Goal: Task Accomplishment & Management: Complete application form

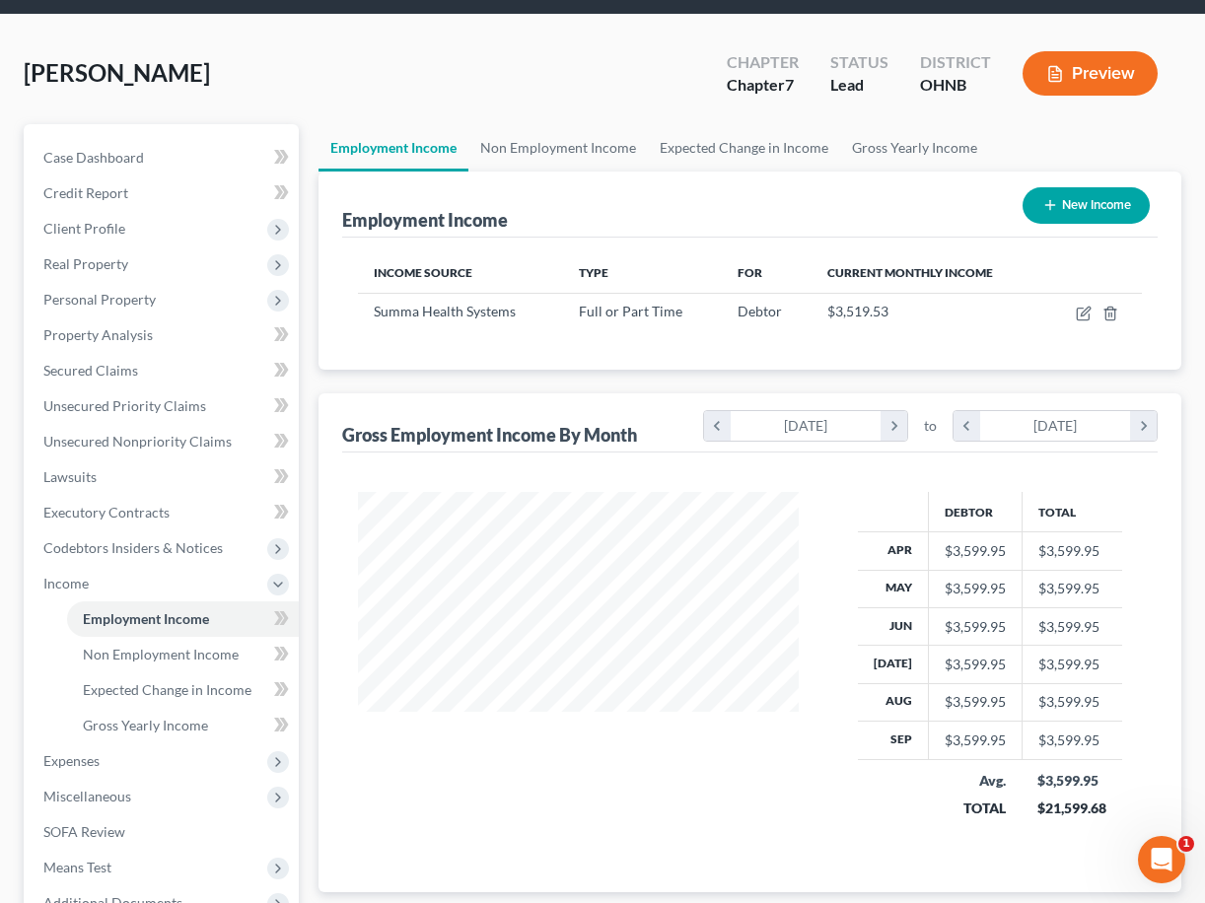
scroll to position [353, 481]
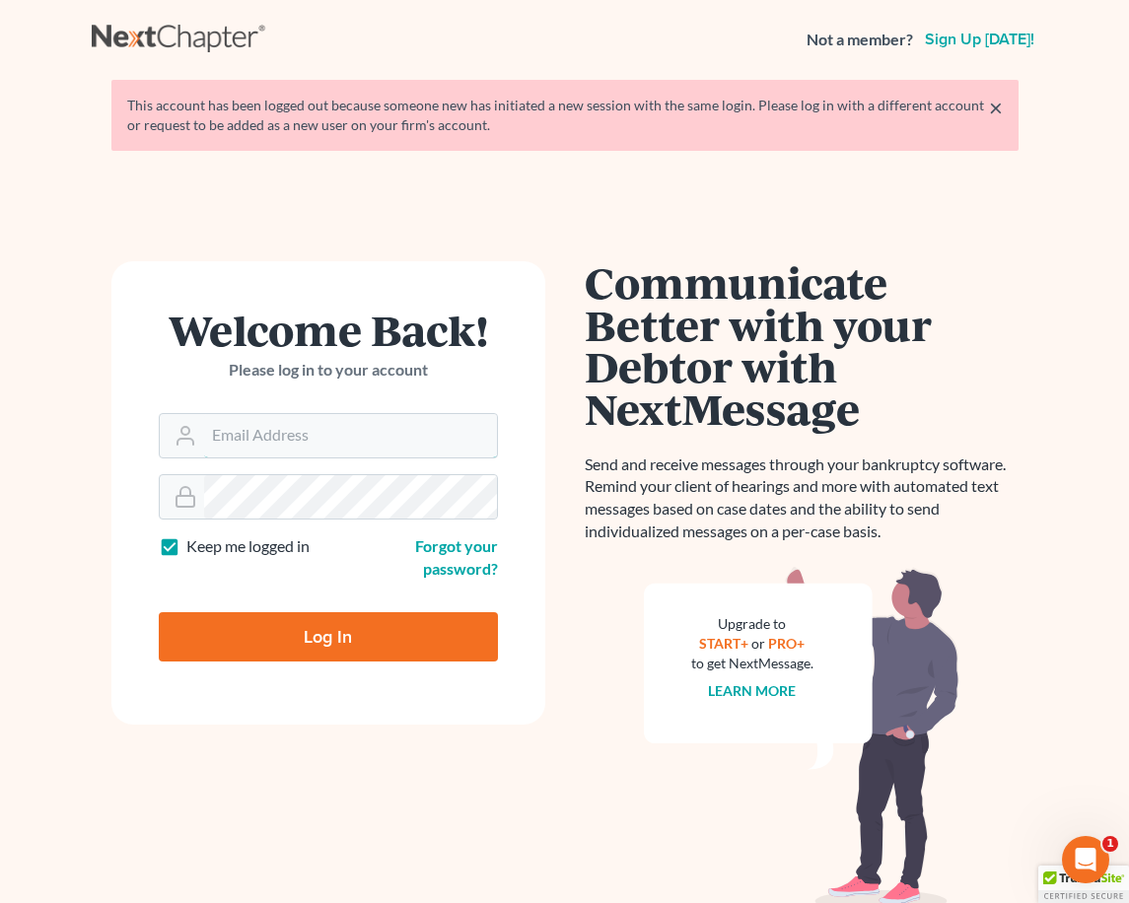
type input "[EMAIL_ADDRESS][DOMAIN_NAME]"
click at [327, 634] on input "Log In" at bounding box center [328, 636] width 339 height 49
type input "Thinking..."
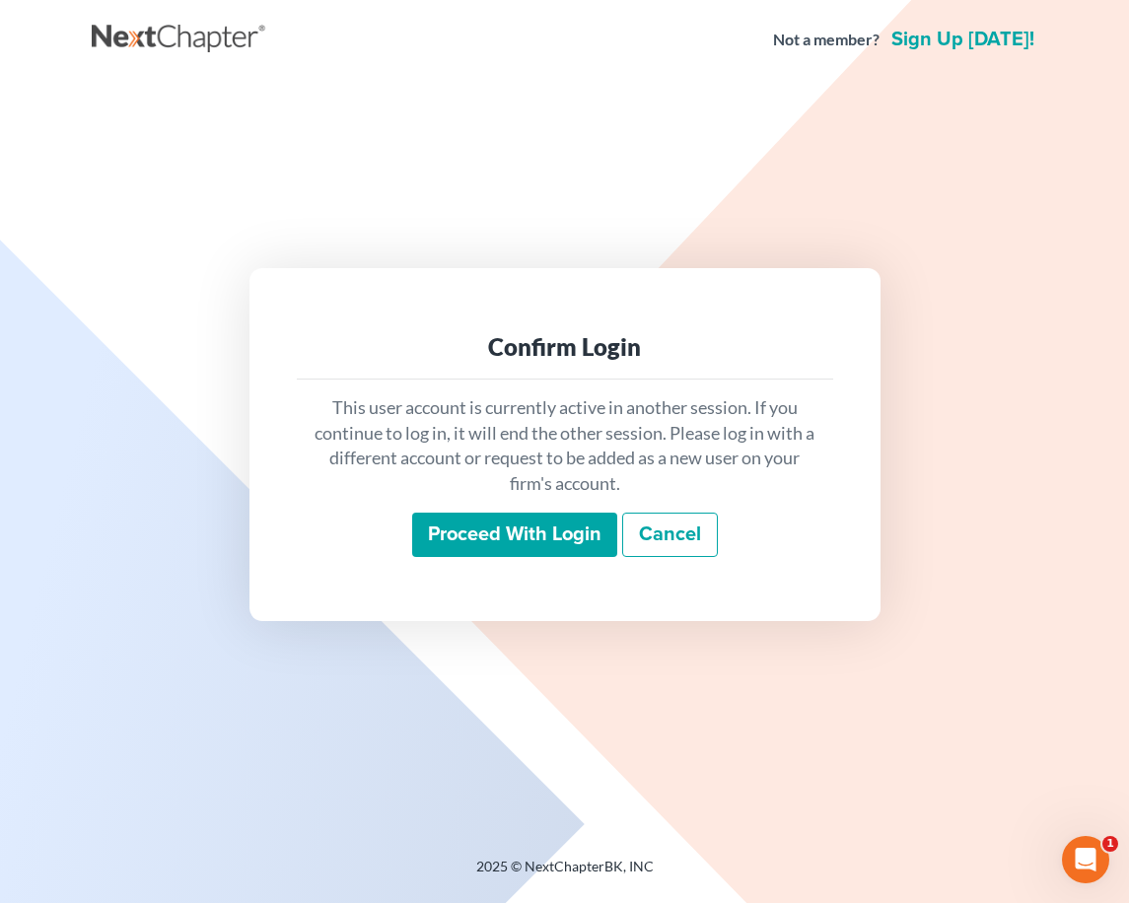
click at [491, 534] on input "Proceed with login" at bounding box center [514, 535] width 205 height 45
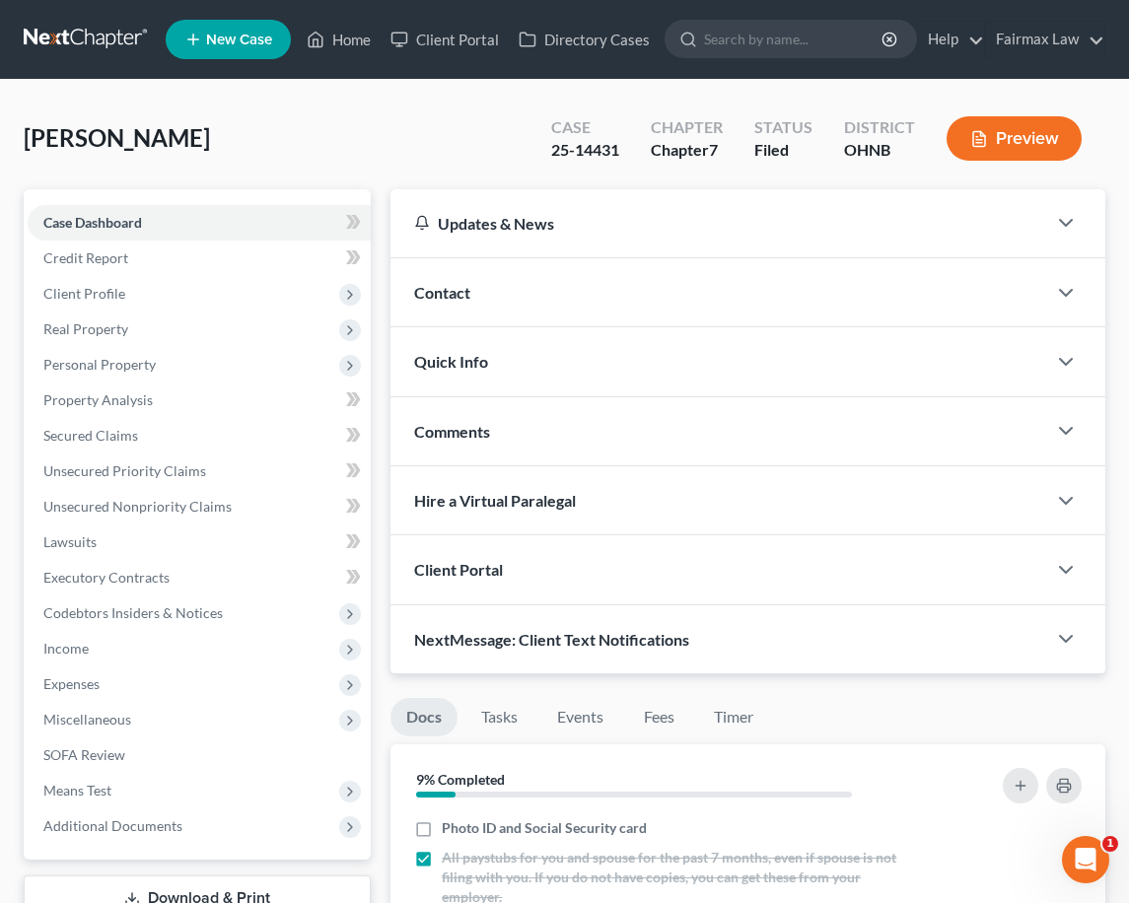
click at [647, 220] on div "Updates & News × Ohio Northern District Notes: July 24th - The Northern Distric…" at bounding box center [748, 431] width 715 height 485
click at [244, 376] on span "Personal Property" at bounding box center [199, 365] width 343 height 36
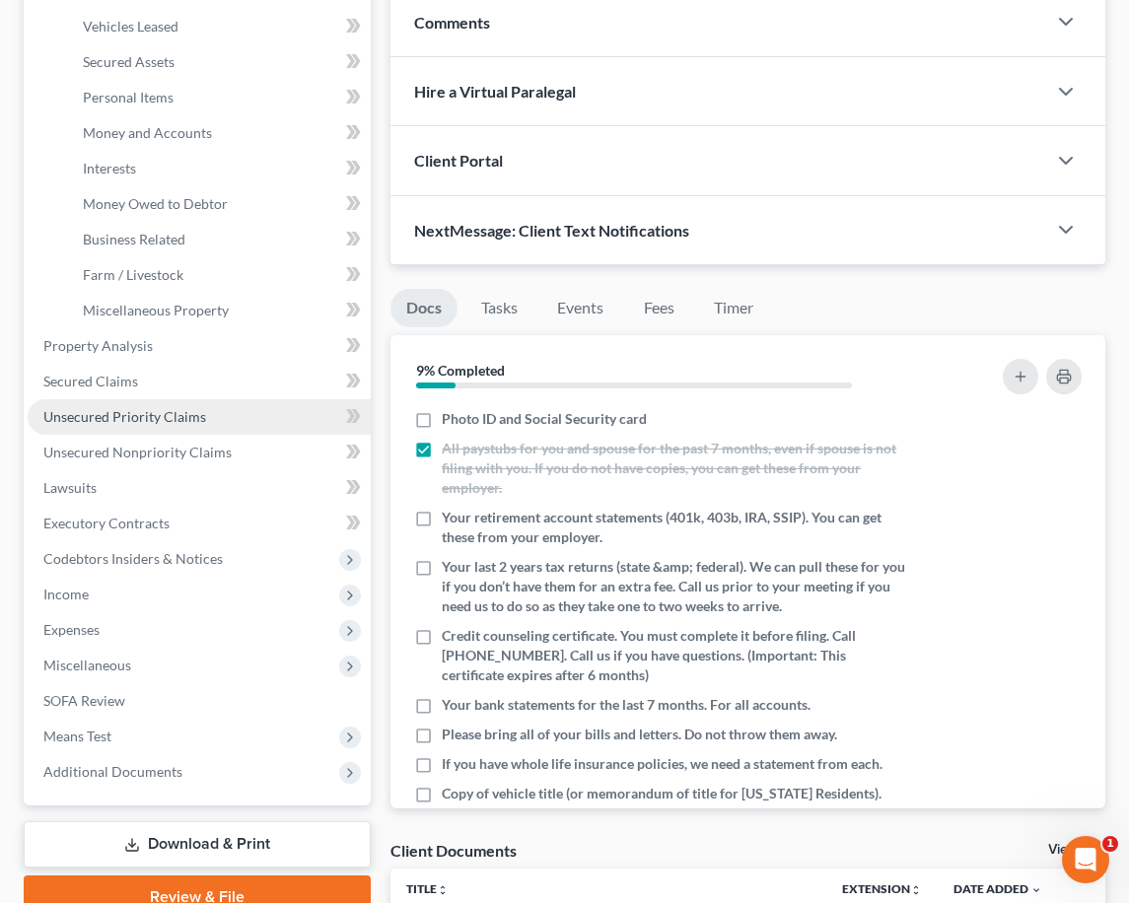
scroll to position [521, 0]
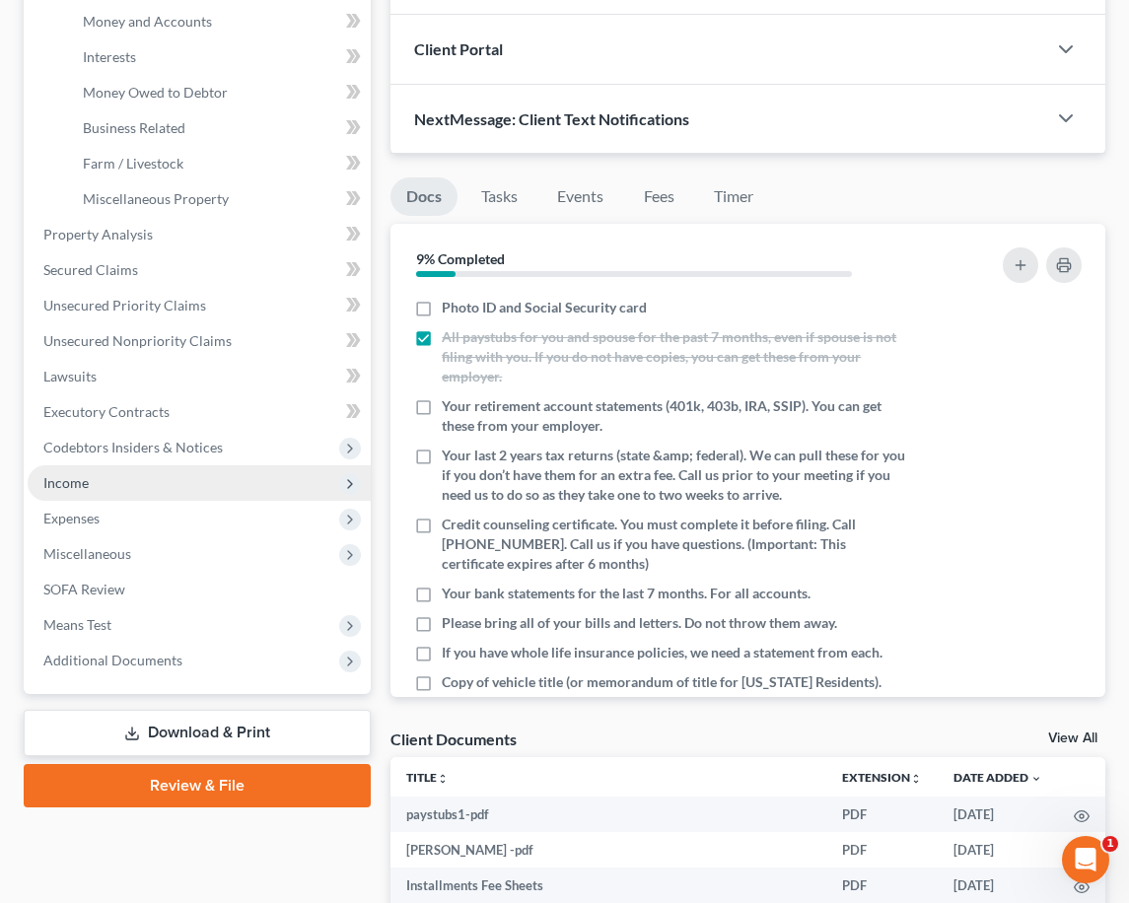
click at [182, 483] on span "Income" at bounding box center [199, 484] width 343 height 36
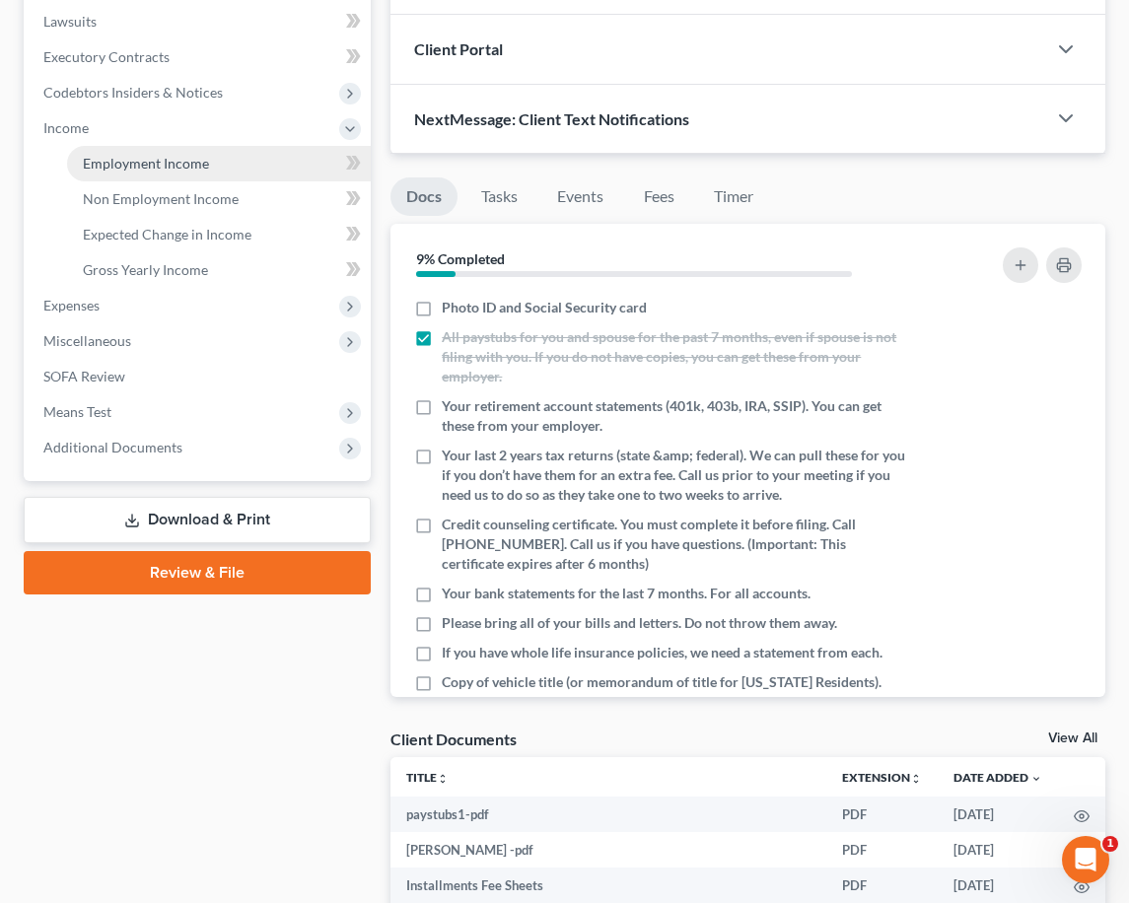
click at [216, 152] on link "Employment Income" at bounding box center [219, 164] width 304 height 36
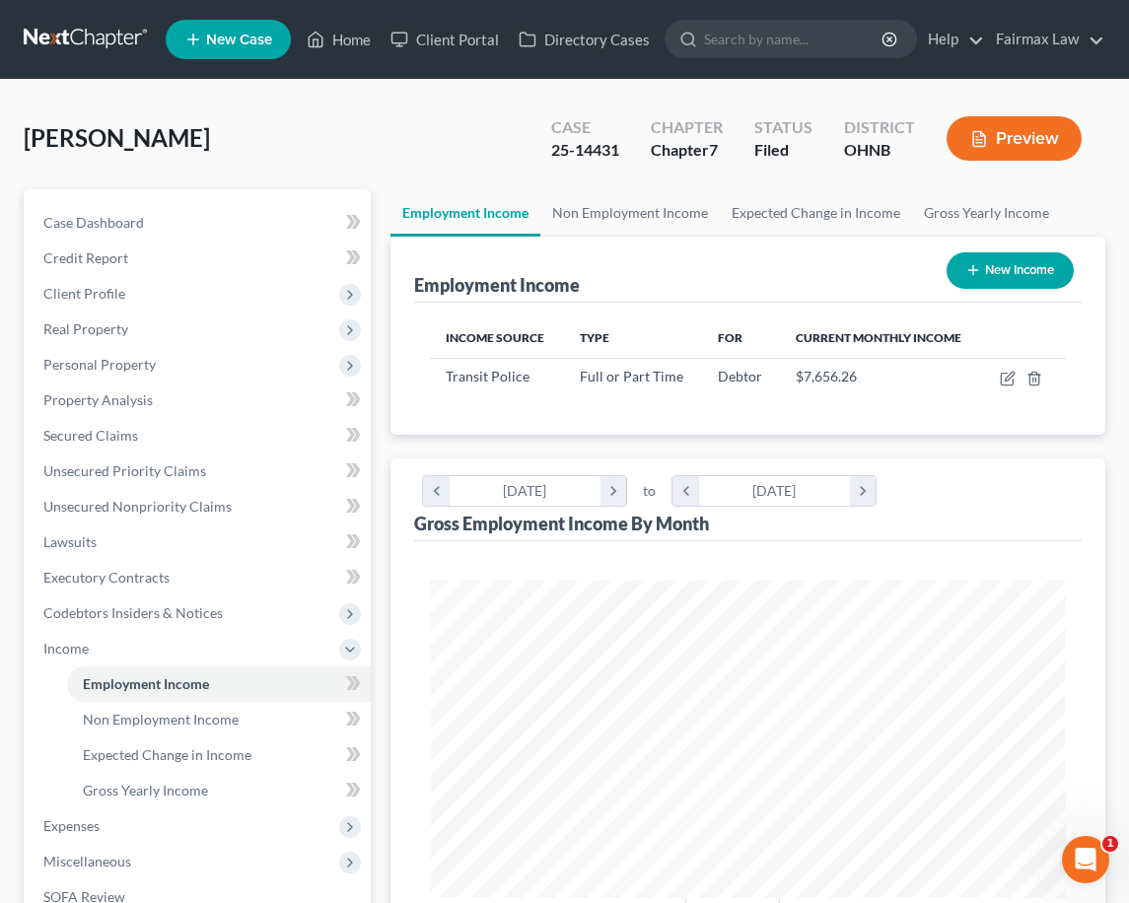
scroll to position [318, 675]
click at [1009, 382] on icon "button" at bounding box center [1008, 379] width 16 height 16
select select "0"
select select "36"
select select "2"
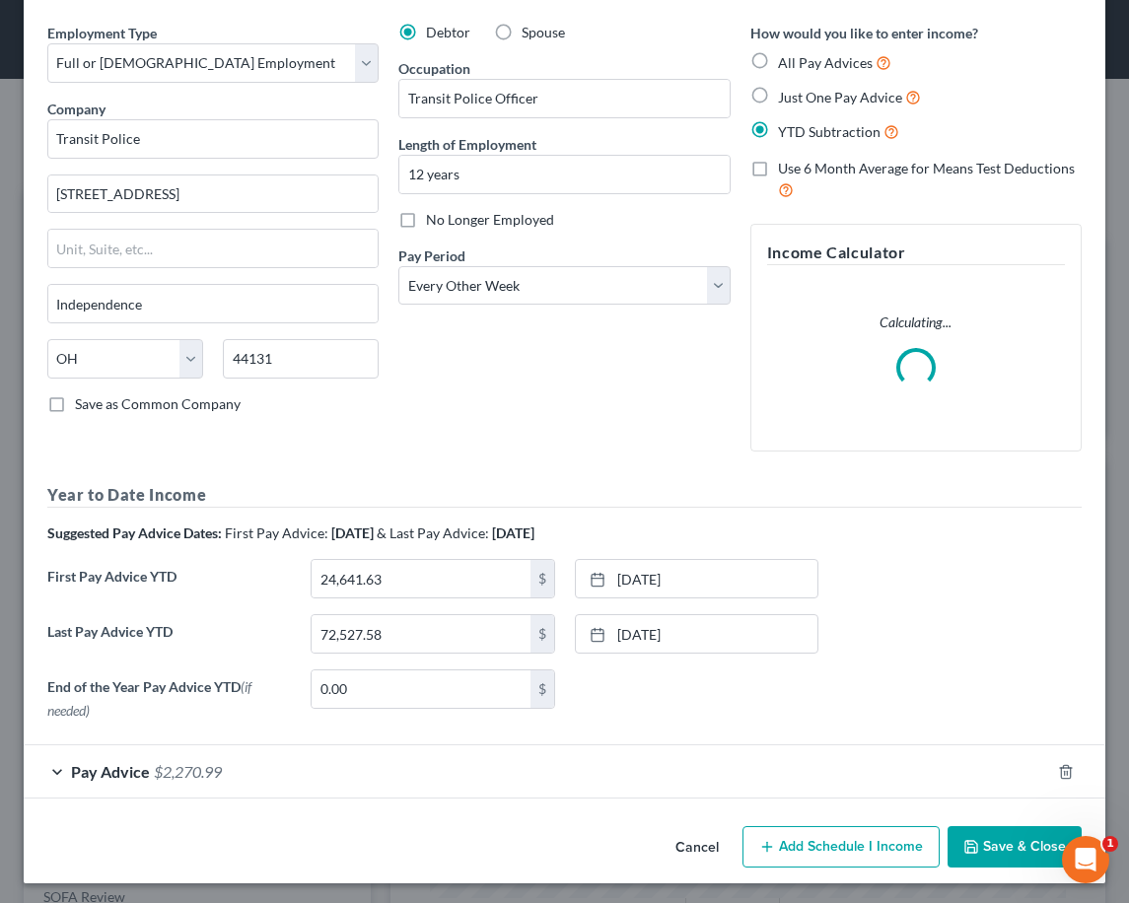
click at [457, 783] on div "Pay Advice $2,270.99" at bounding box center [537, 772] width 1027 height 52
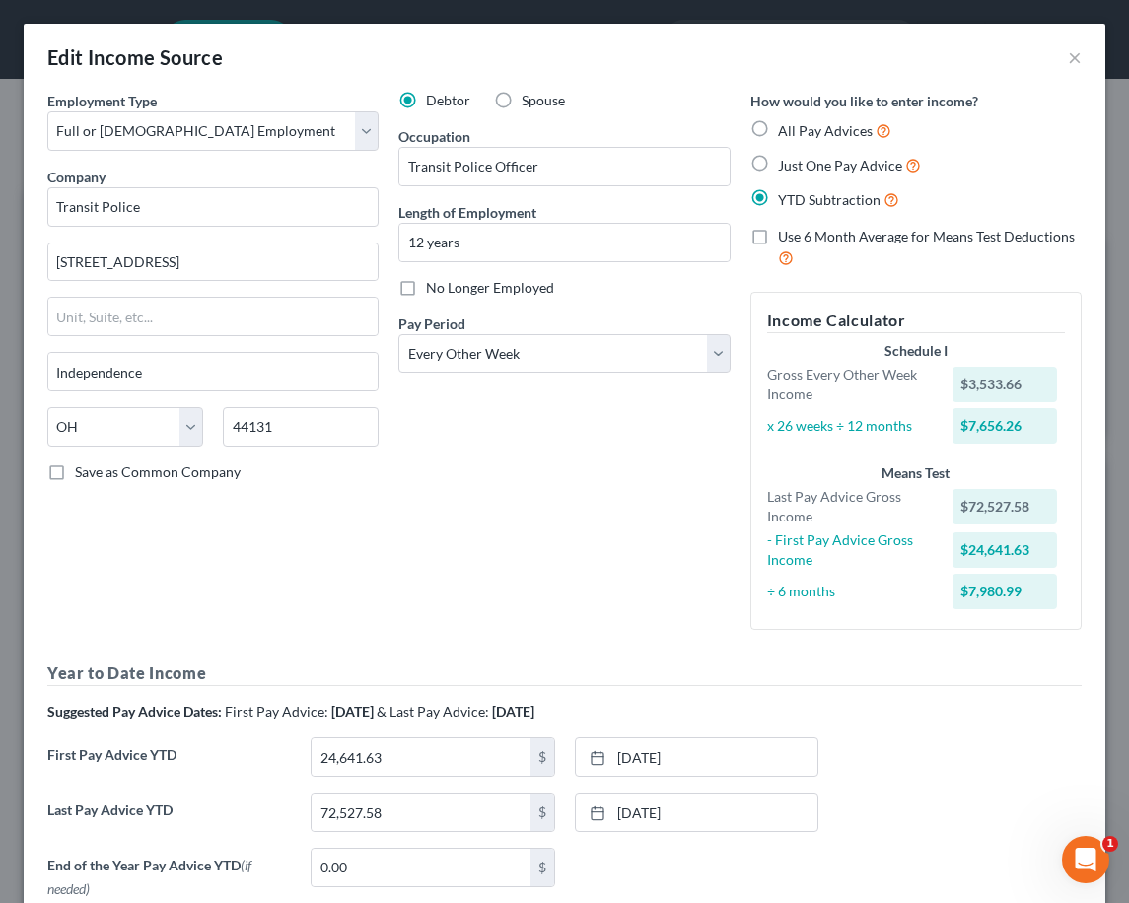
scroll to position [0, 0]
click at [1078, 55] on button "×" at bounding box center [1075, 57] width 14 height 24
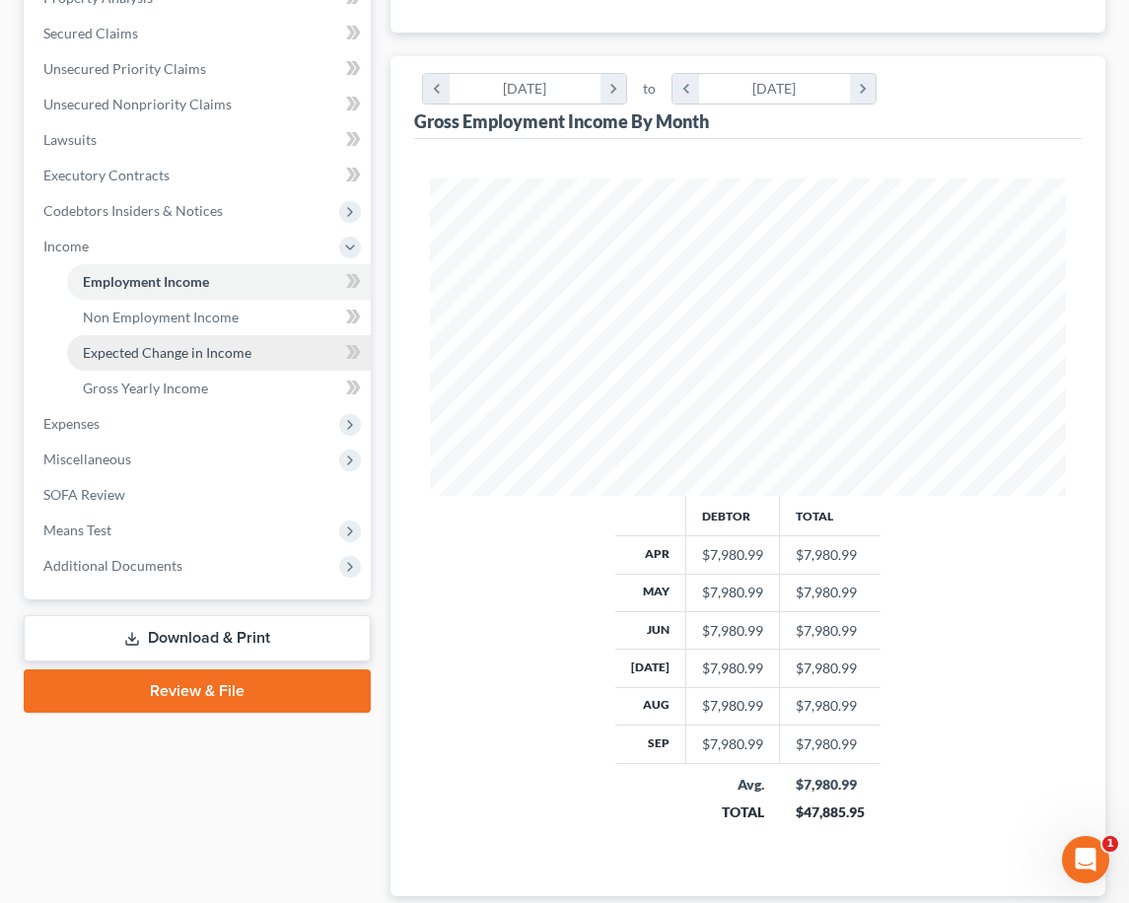
scroll to position [534, 0]
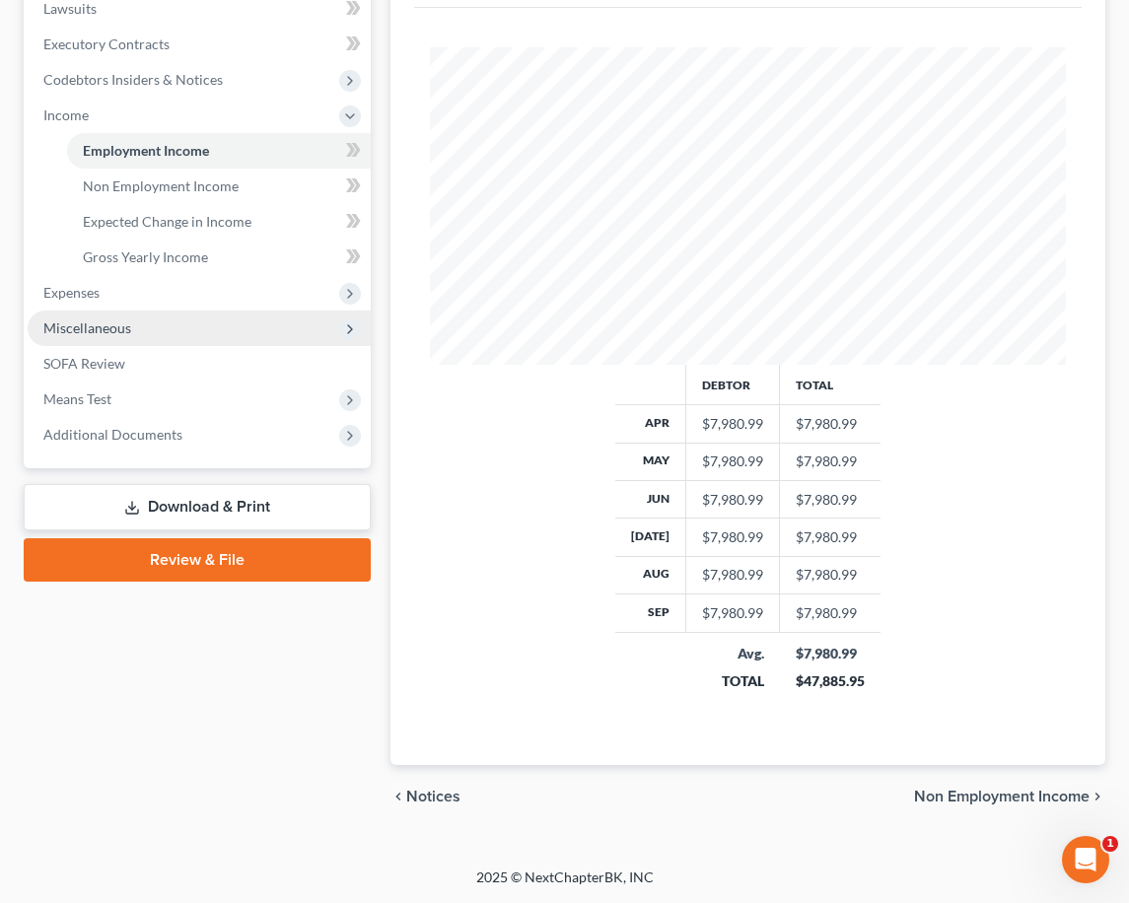
click at [258, 312] on span "Miscellaneous" at bounding box center [199, 329] width 343 height 36
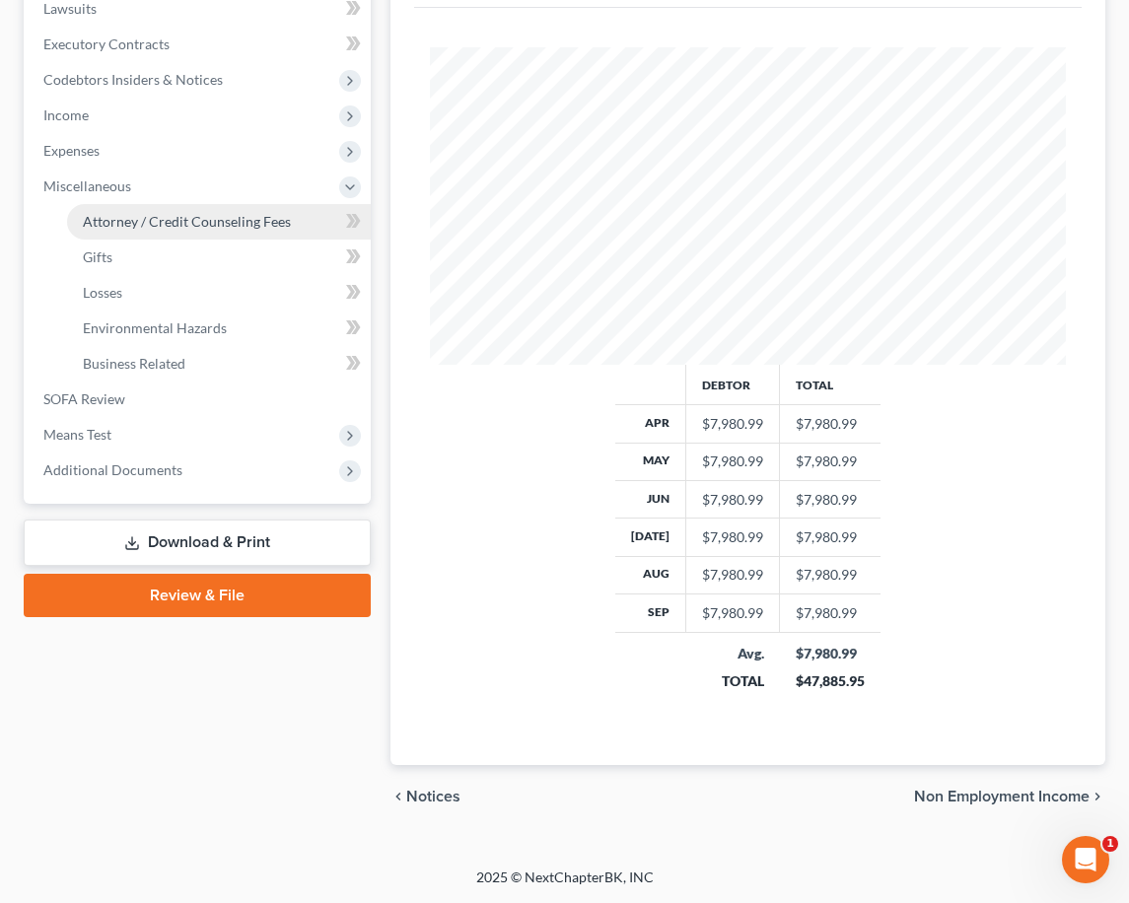
click at [265, 221] on span "Attorney / Credit Counseling Fees" at bounding box center [187, 221] width 208 height 17
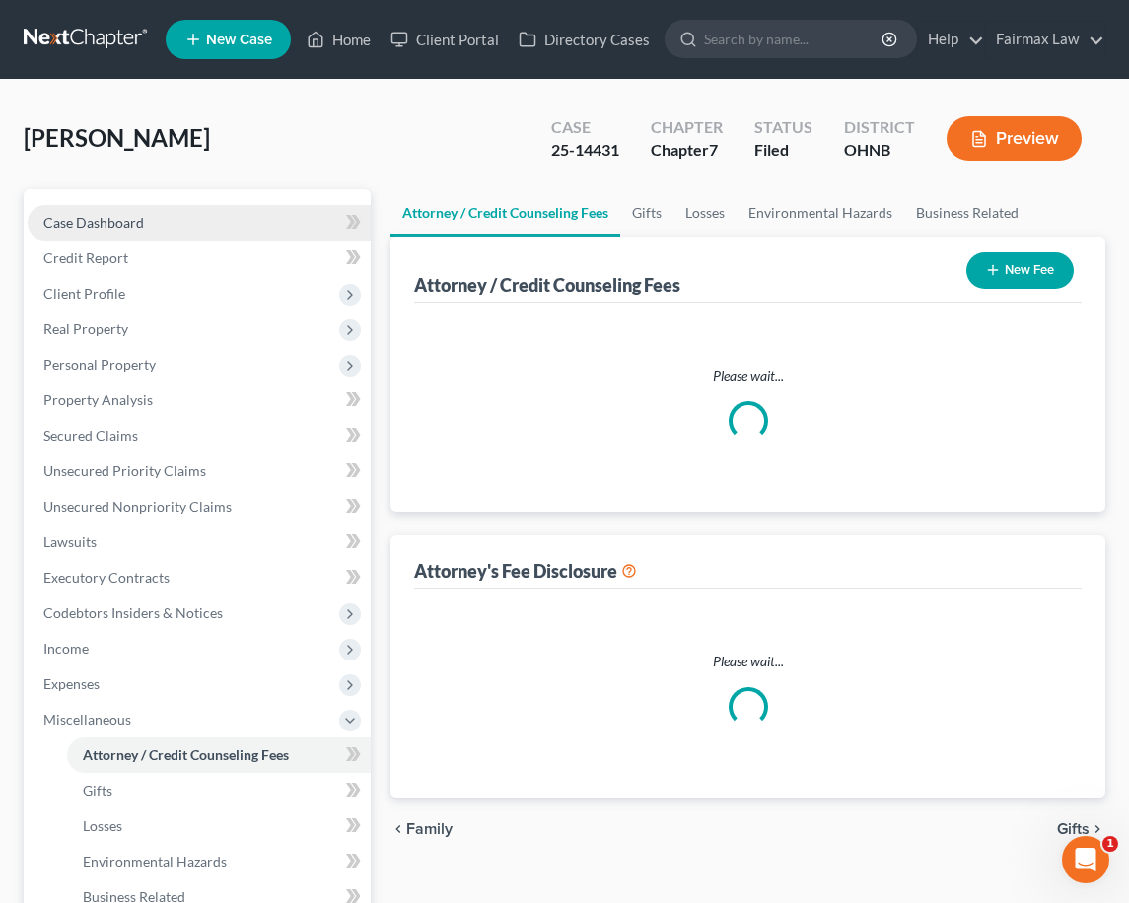
select select "1"
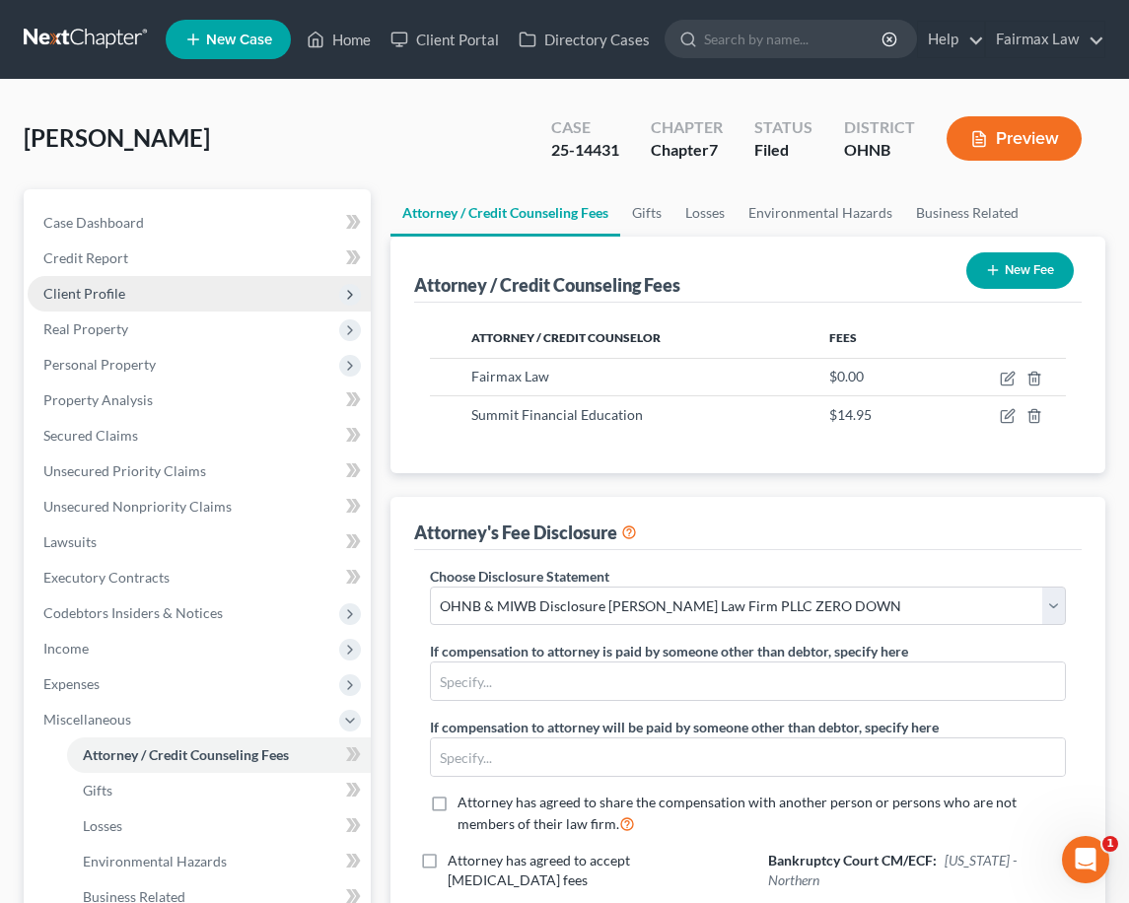
click at [325, 291] on span "Client Profile" at bounding box center [199, 294] width 343 height 36
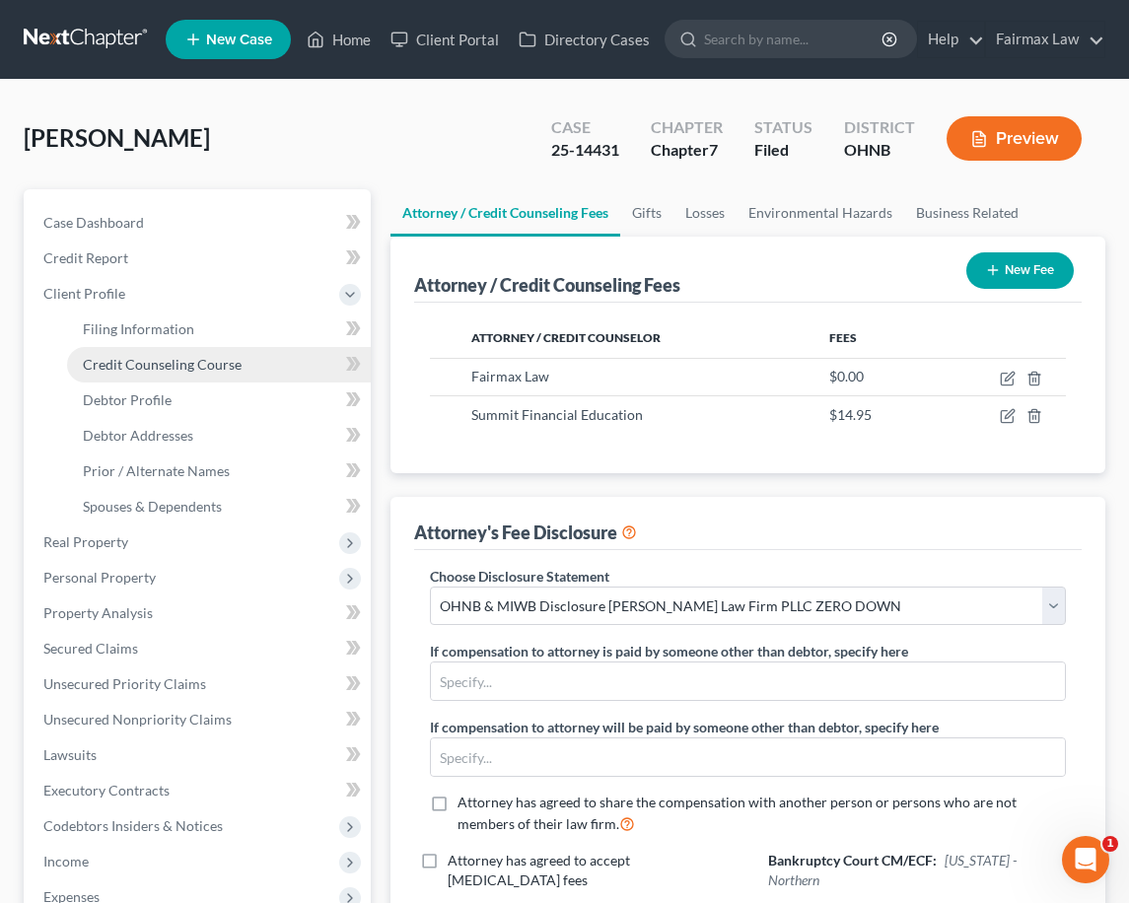
click at [271, 375] on link "Credit Counseling Course" at bounding box center [219, 365] width 304 height 36
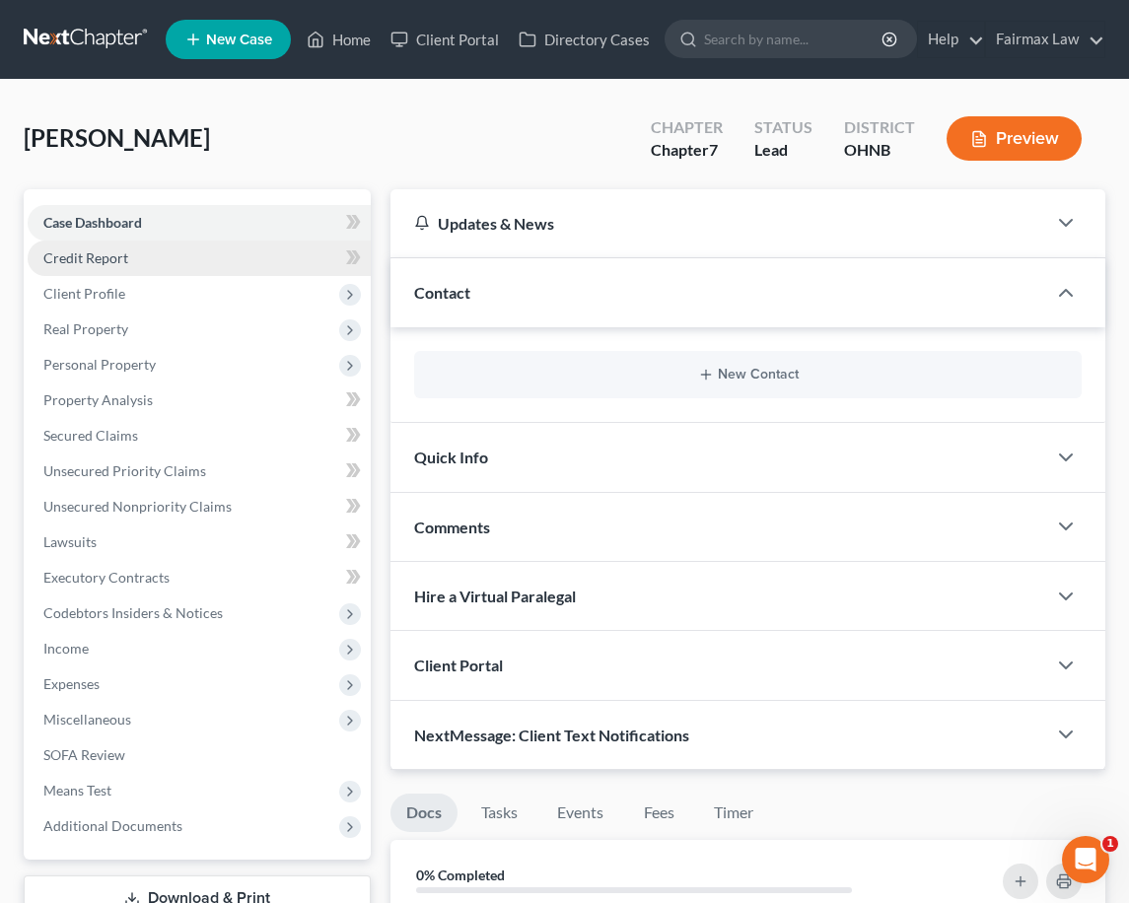
click at [185, 256] on link "Credit Report" at bounding box center [199, 259] width 343 height 36
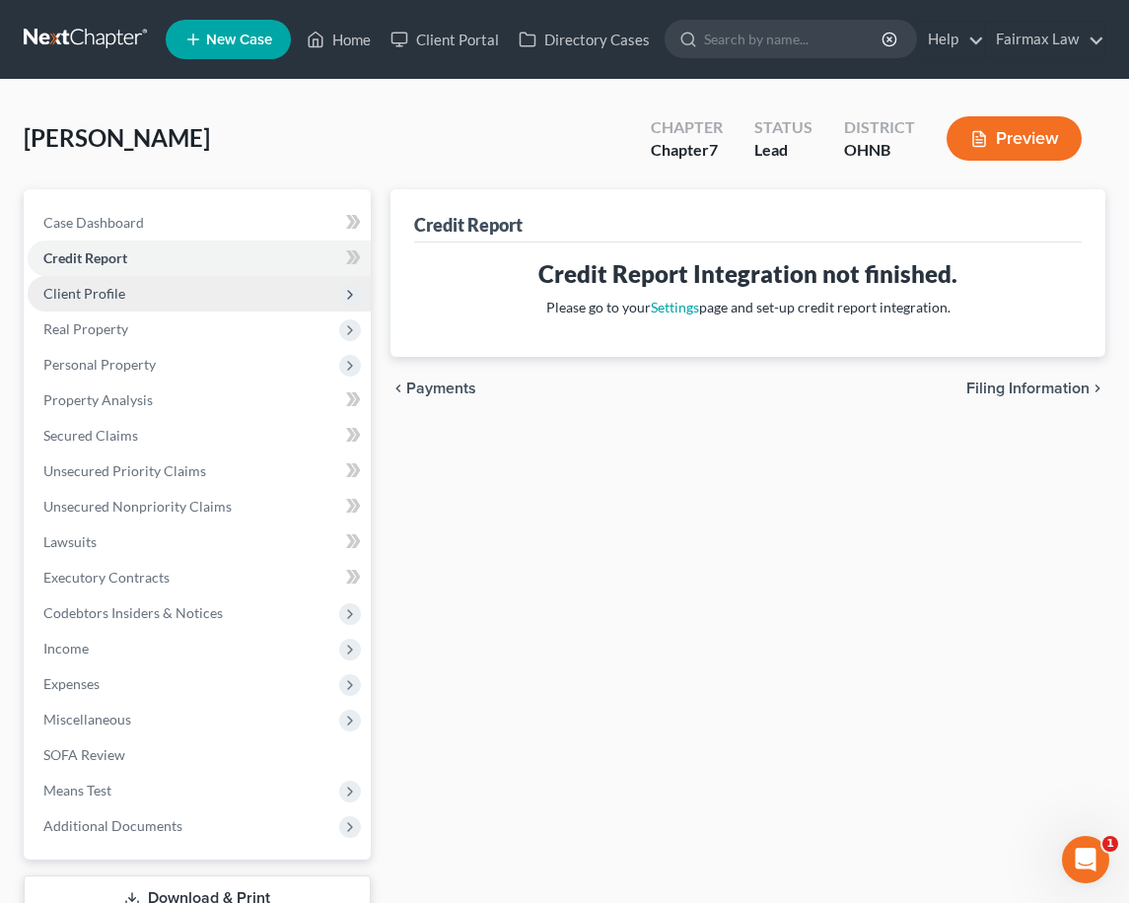
click at [180, 292] on span "Client Profile" at bounding box center [199, 294] width 343 height 36
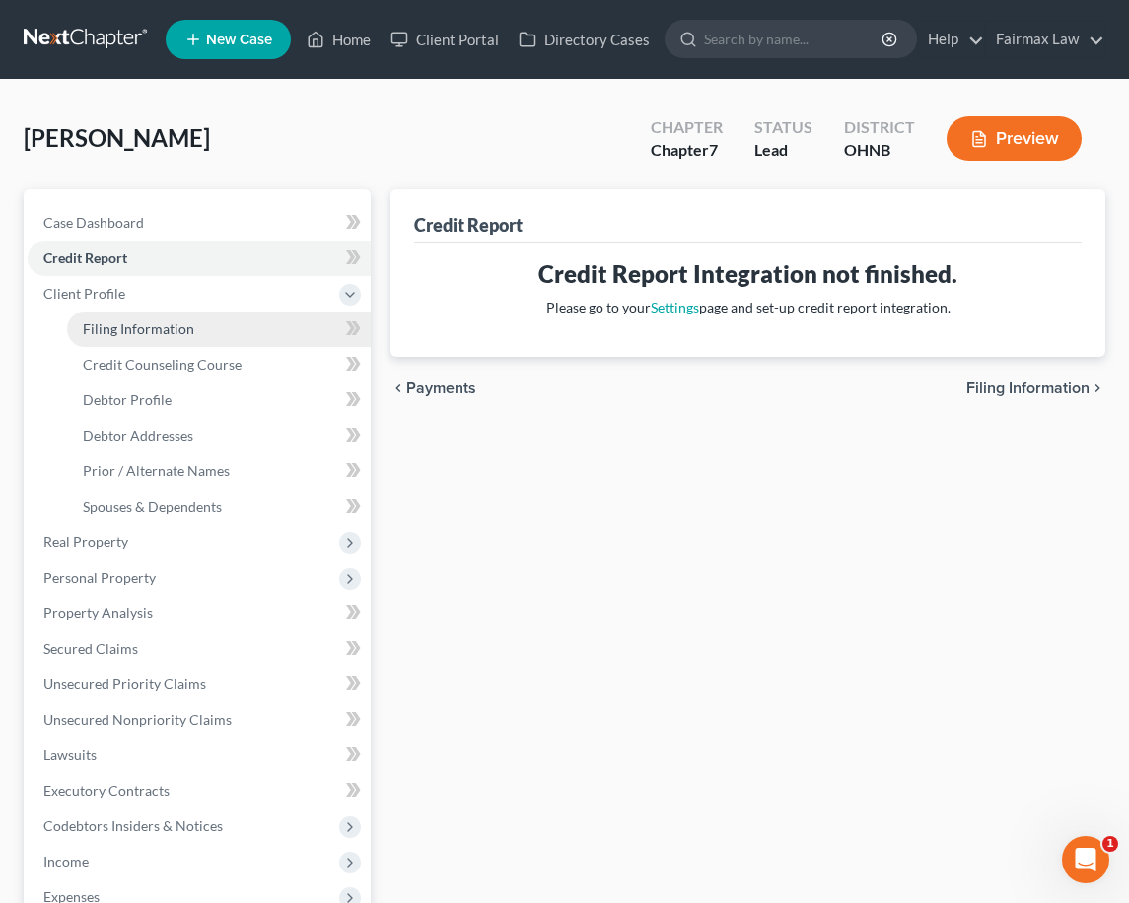
click at [167, 340] on link "Filing Information" at bounding box center [219, 330] width 304 height 36
select select "1"
select select "0"
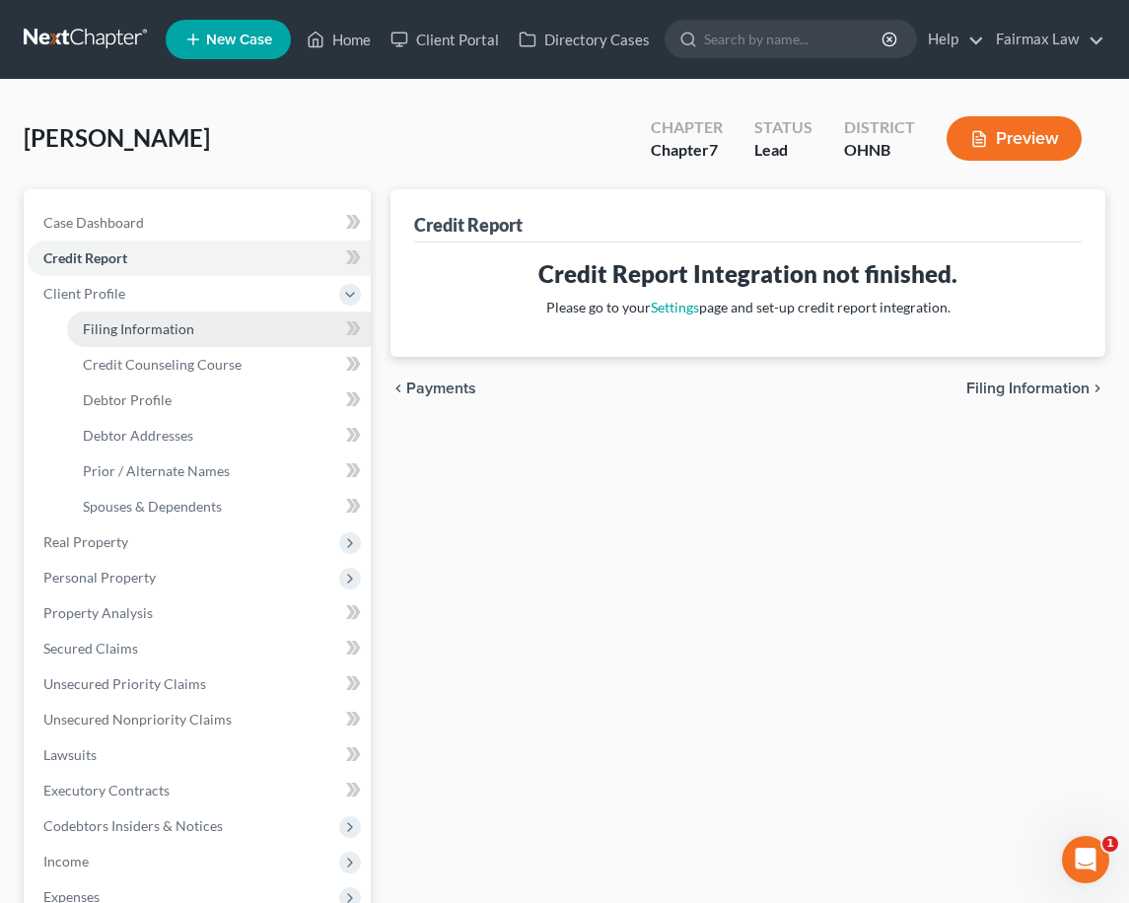
select select "36"
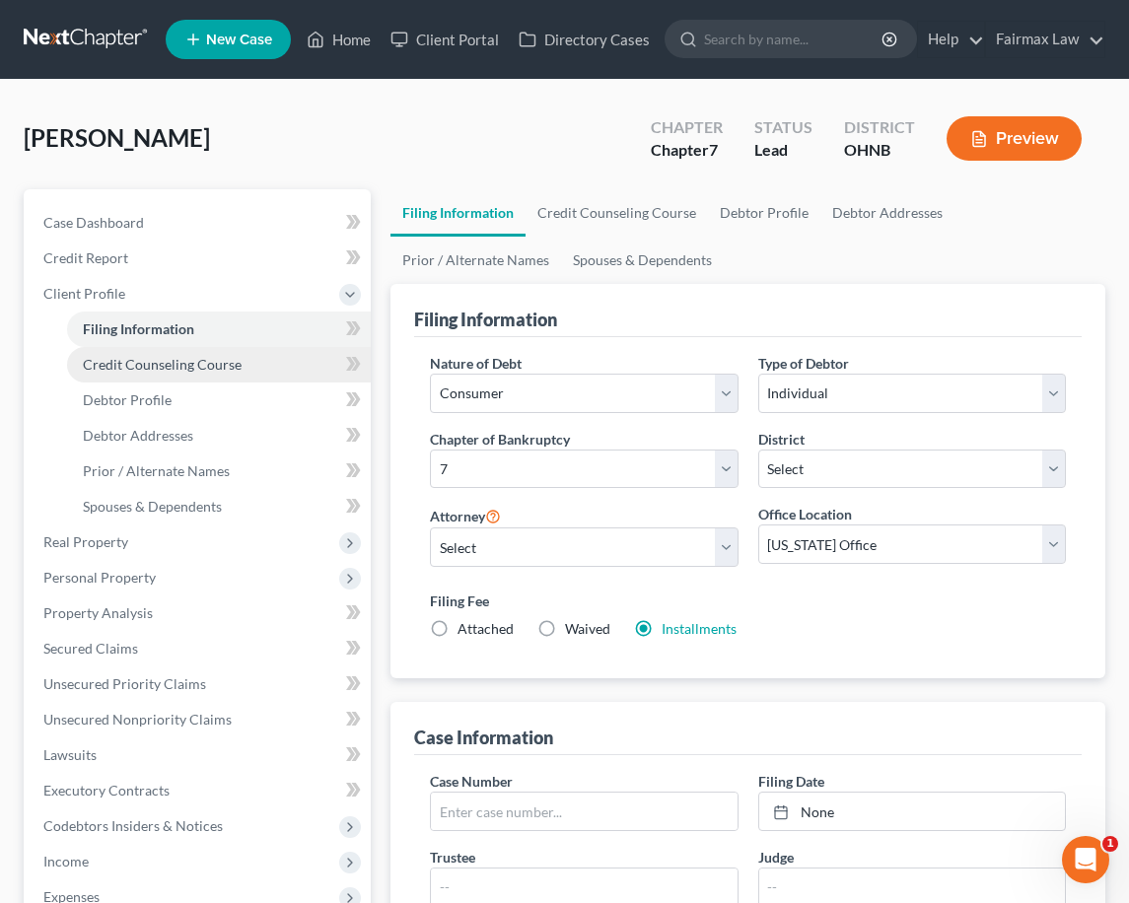
click at [188, 370] on span "Credit Counseling Course" at bounding box center [162, 364] width 159 height 17
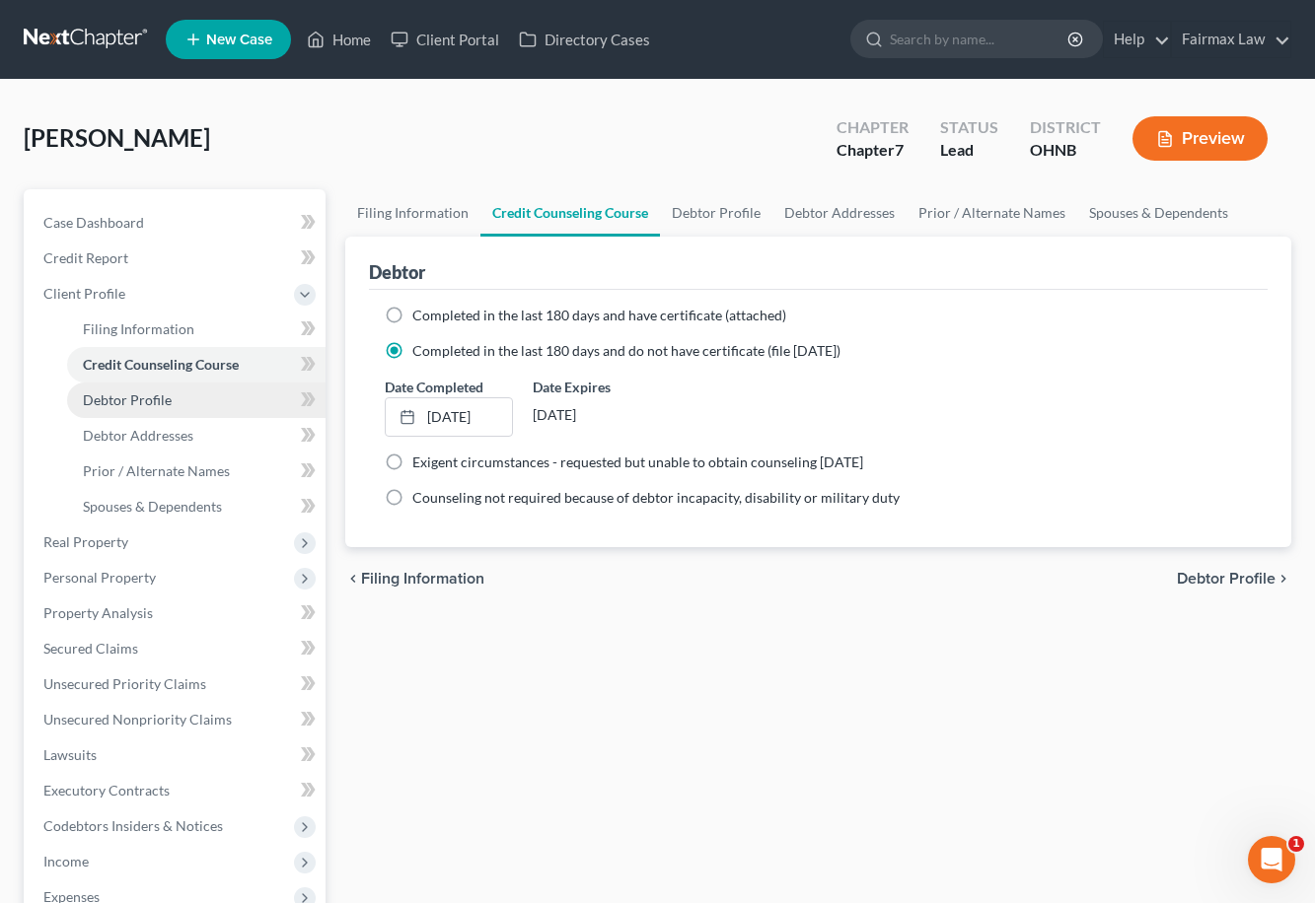
click at [165, 397] on span "Debtor Profile" at bounding box center [127, 400] width 89 height 17
select select "0"
select select "1"
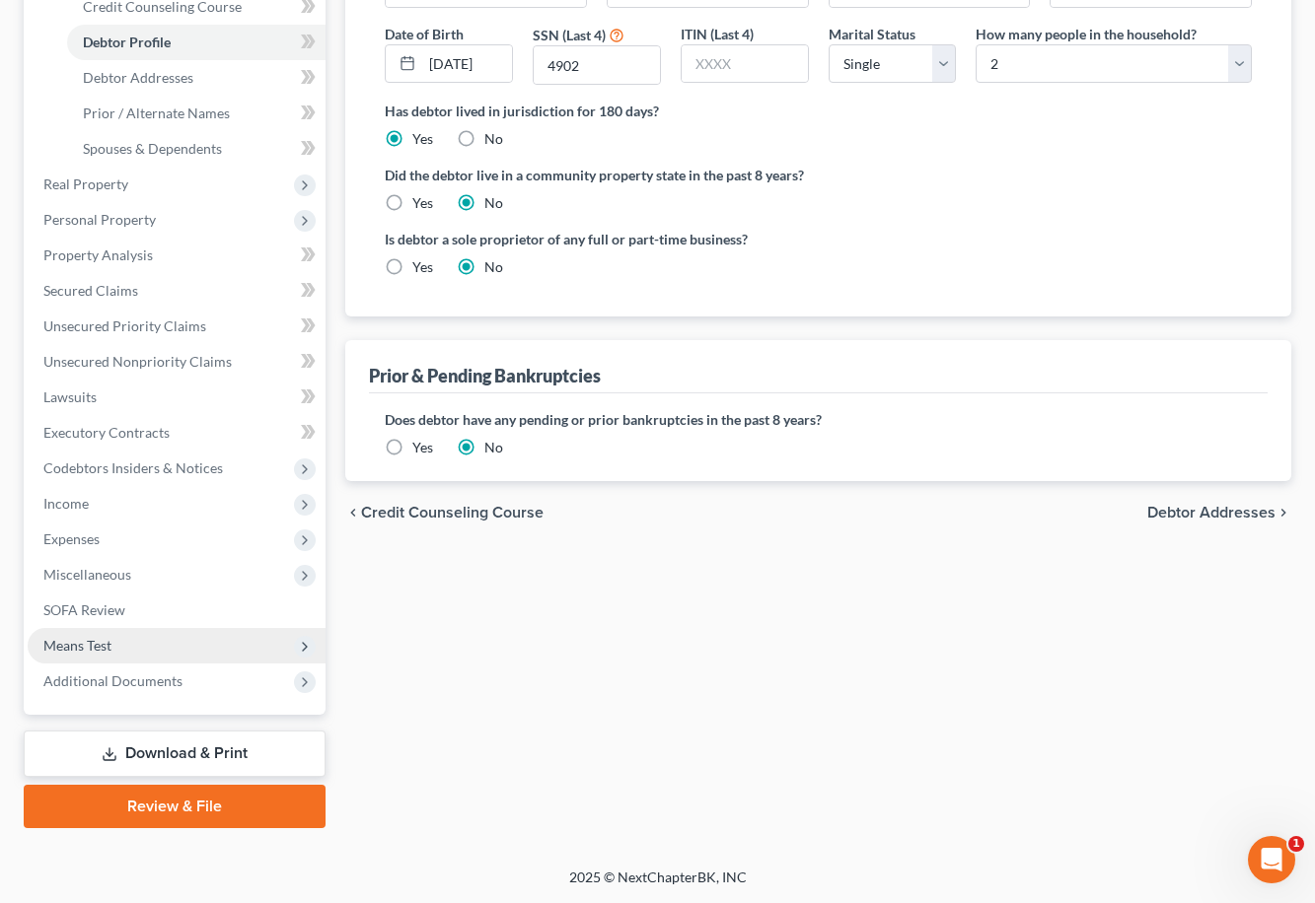
click at [110, 651] on span "Means Test" at bounding box center [77, 645] width 68 height 17
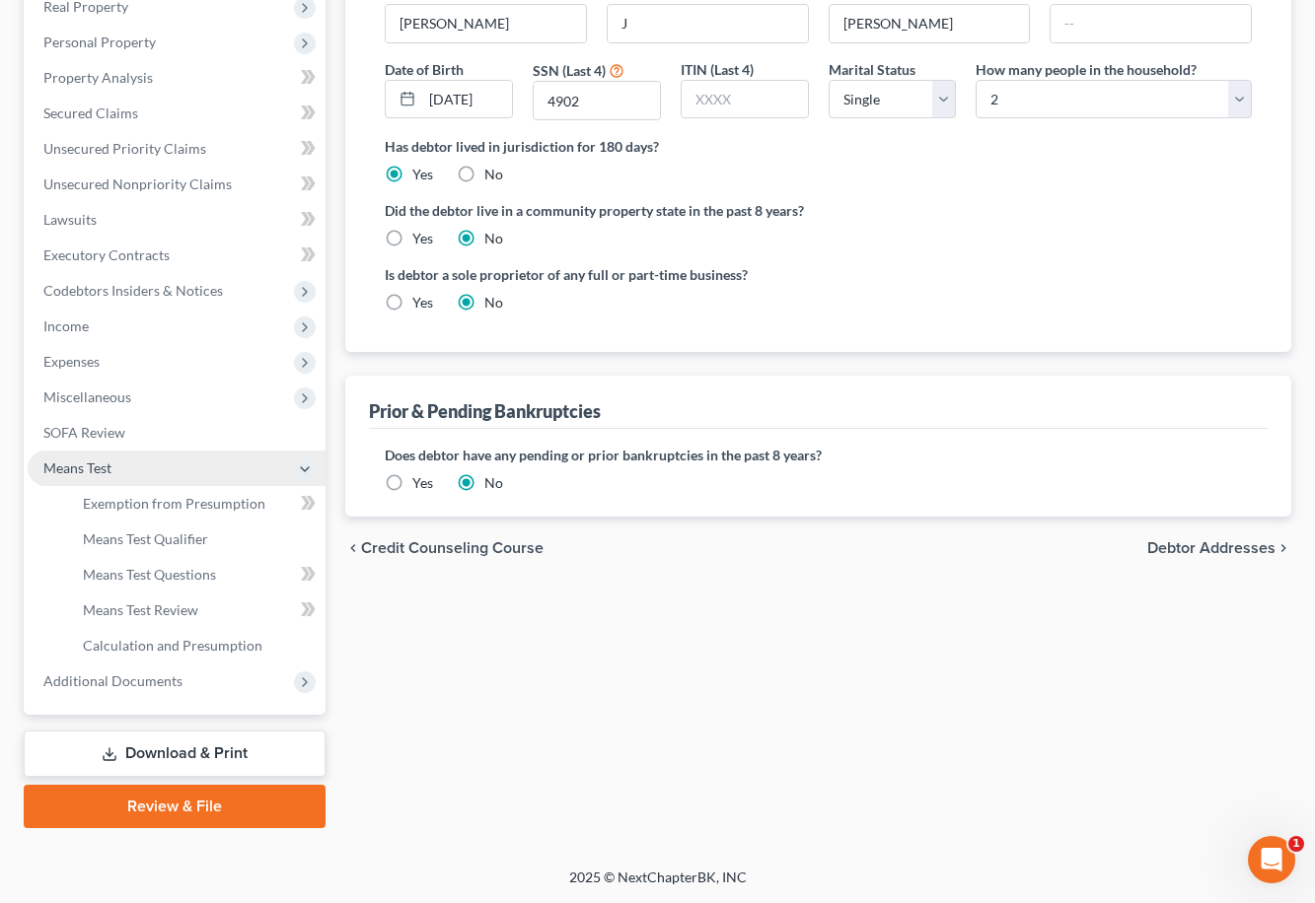
scroll to position [322, 0]
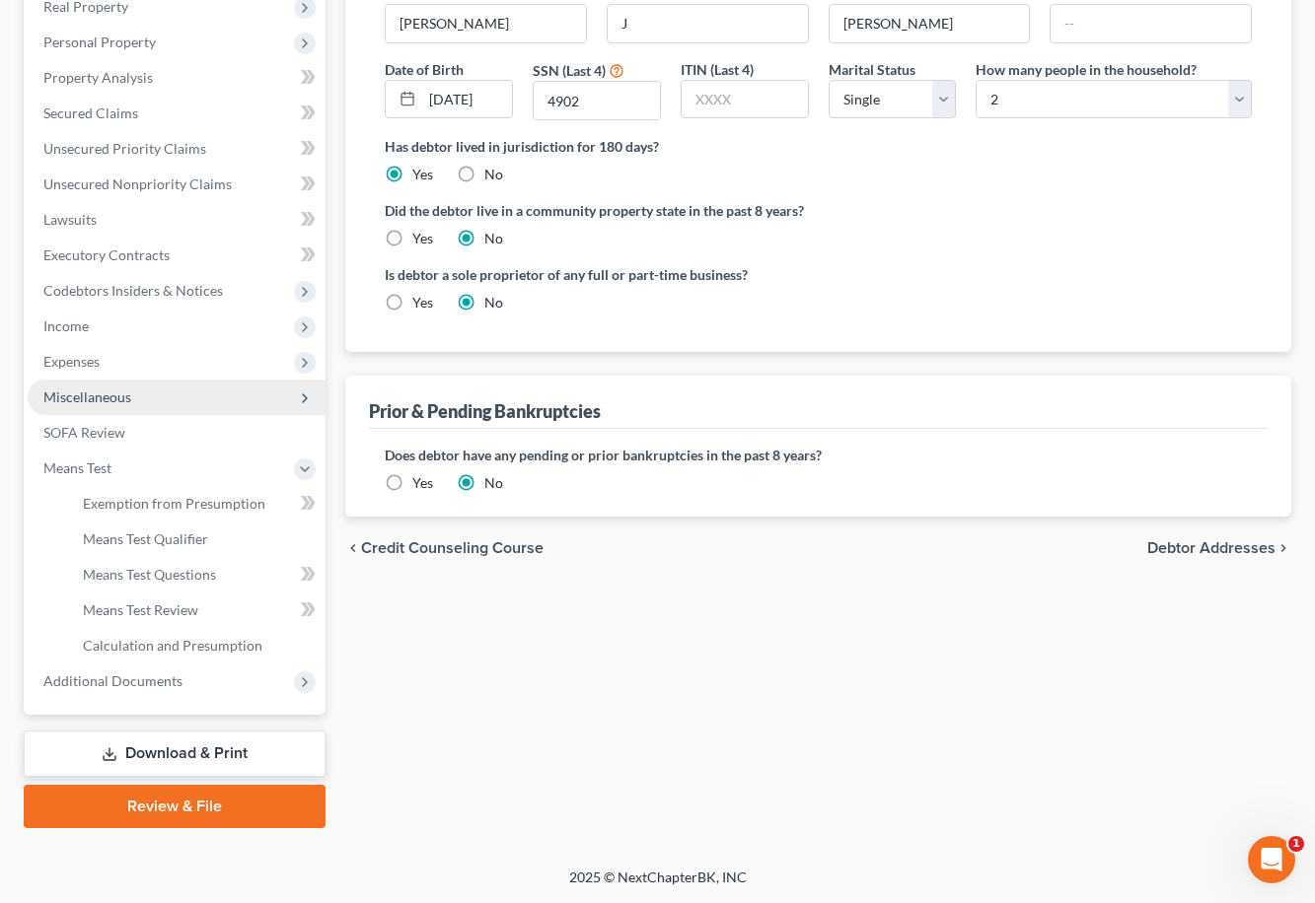
click at [248, 392] on span "Miscellaneous" at bounding box center [177, 398] width 298 height 36
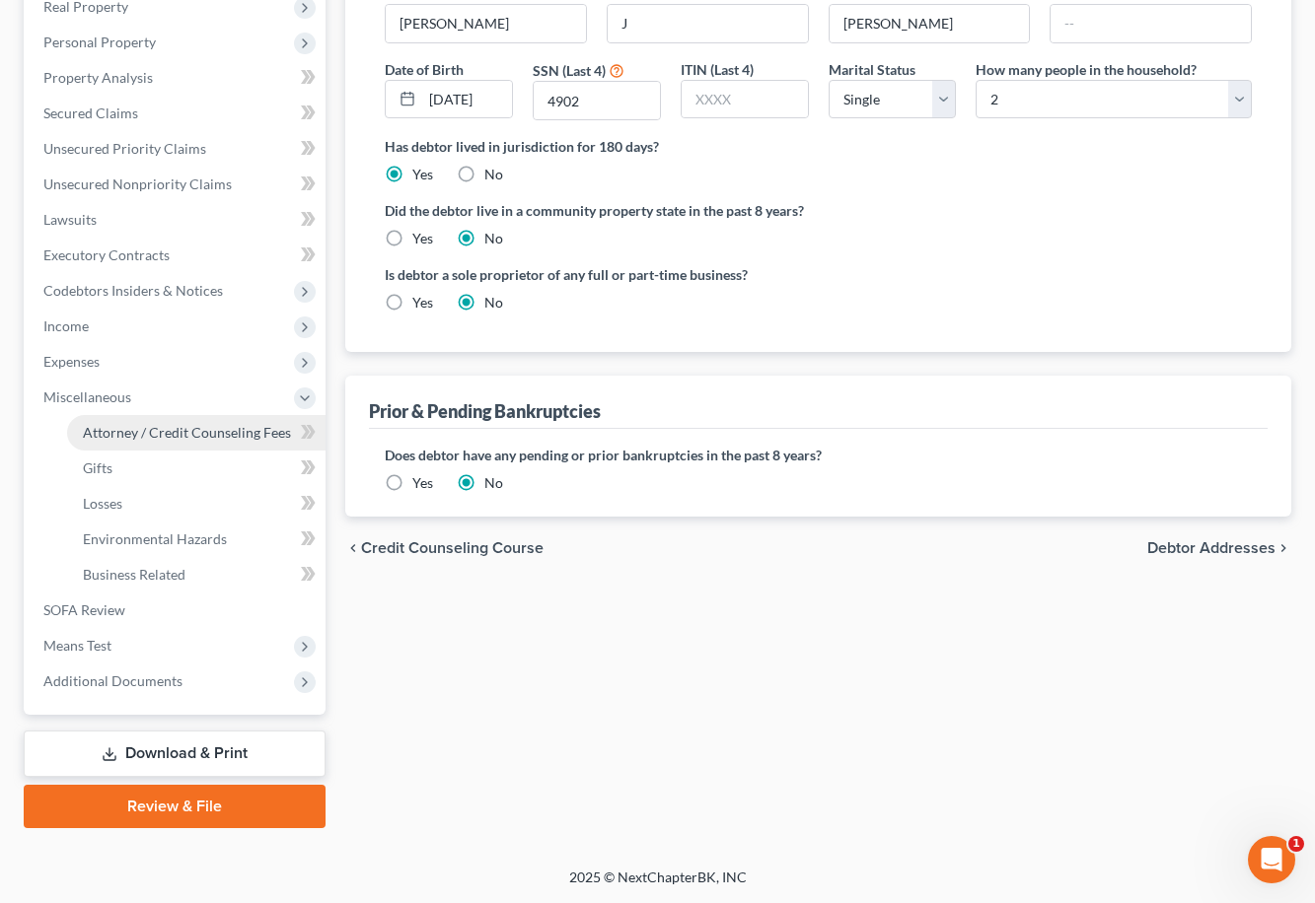
click at [236, 424] on span "Attorney / Credit Counseling Fees" at bounding box center [187, 432] width 208 height 17
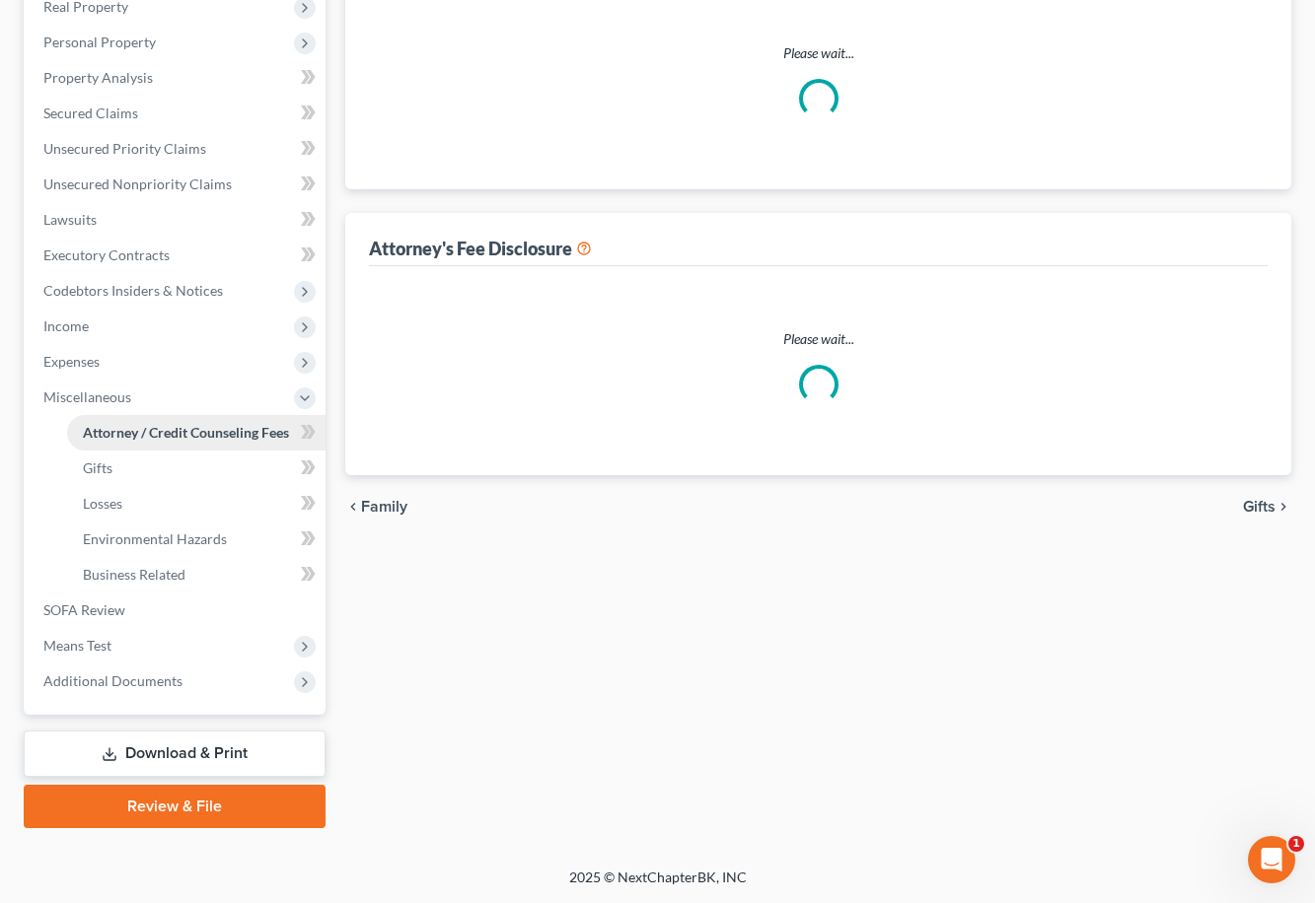
scroll to position [12, 0]
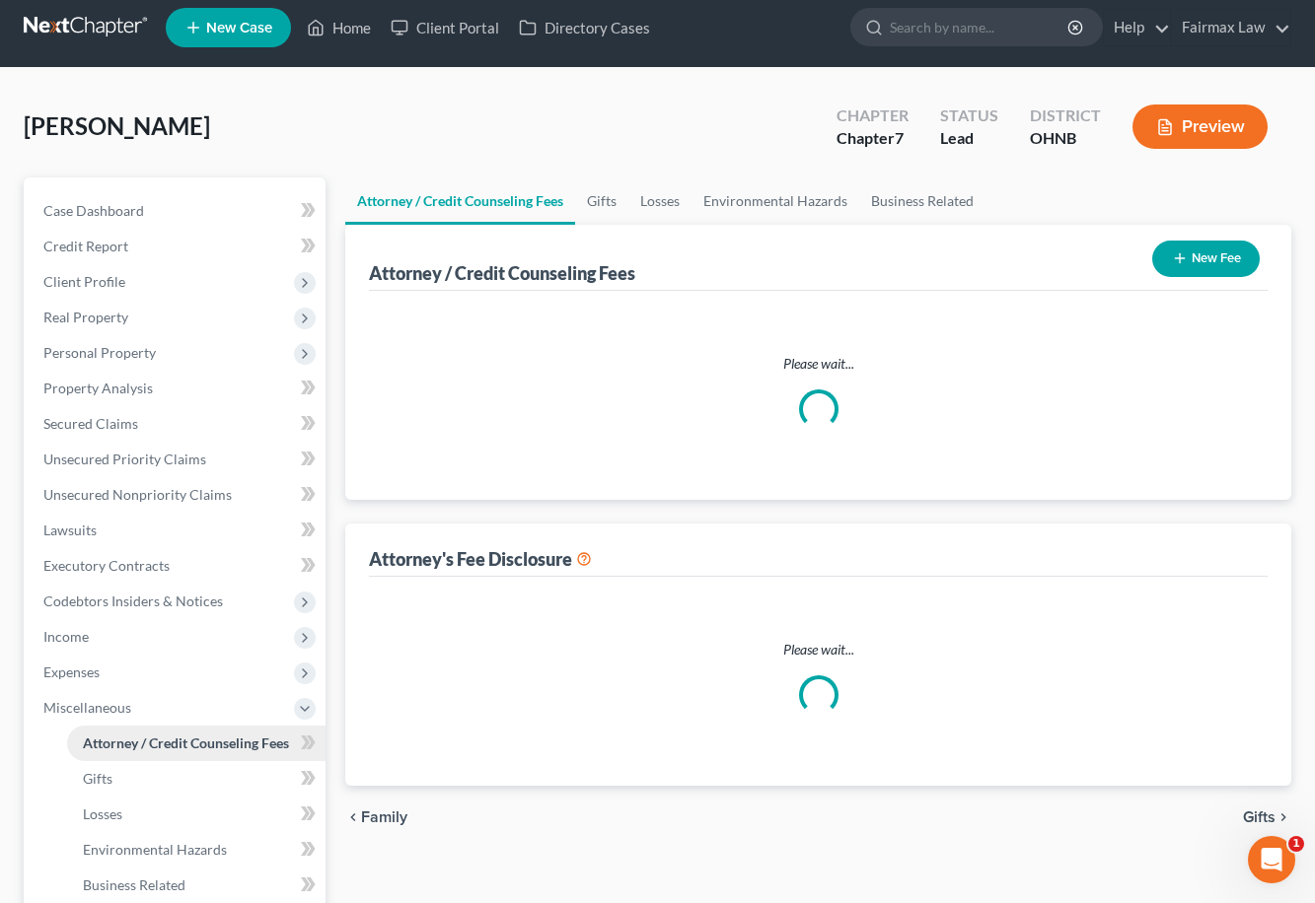
select select "1"
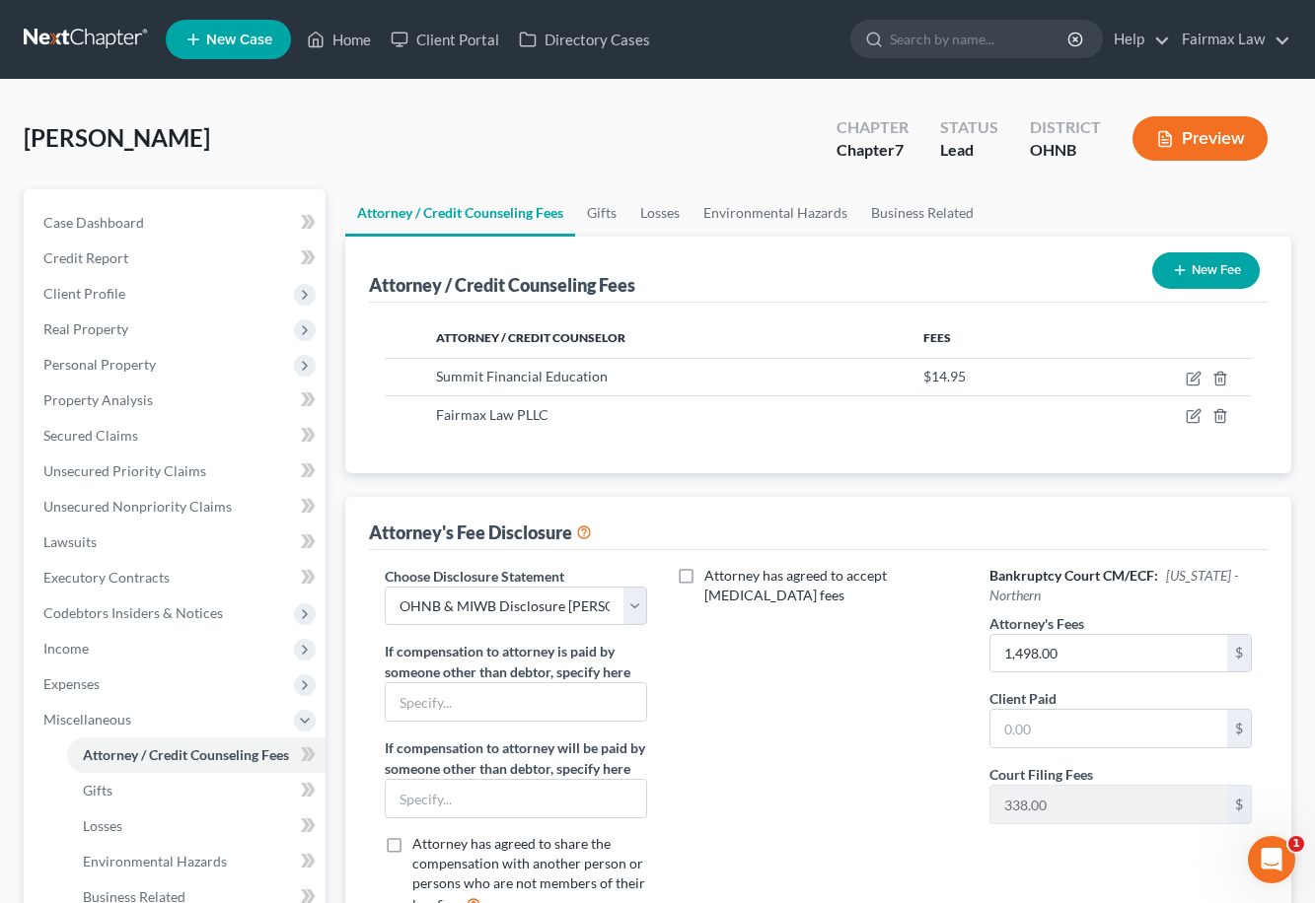
scroll to position [0, 0]
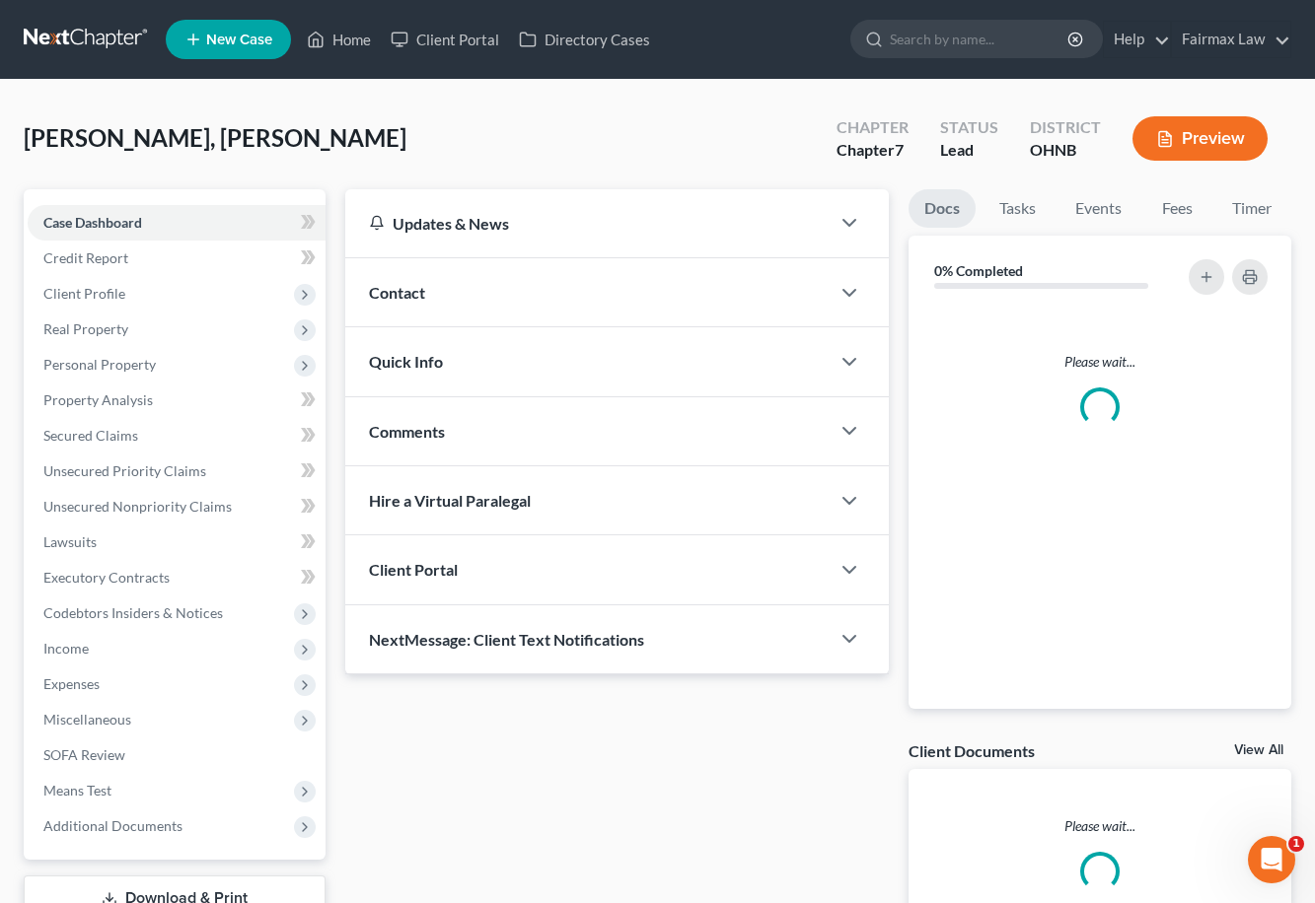
scroll to position [9, 0]
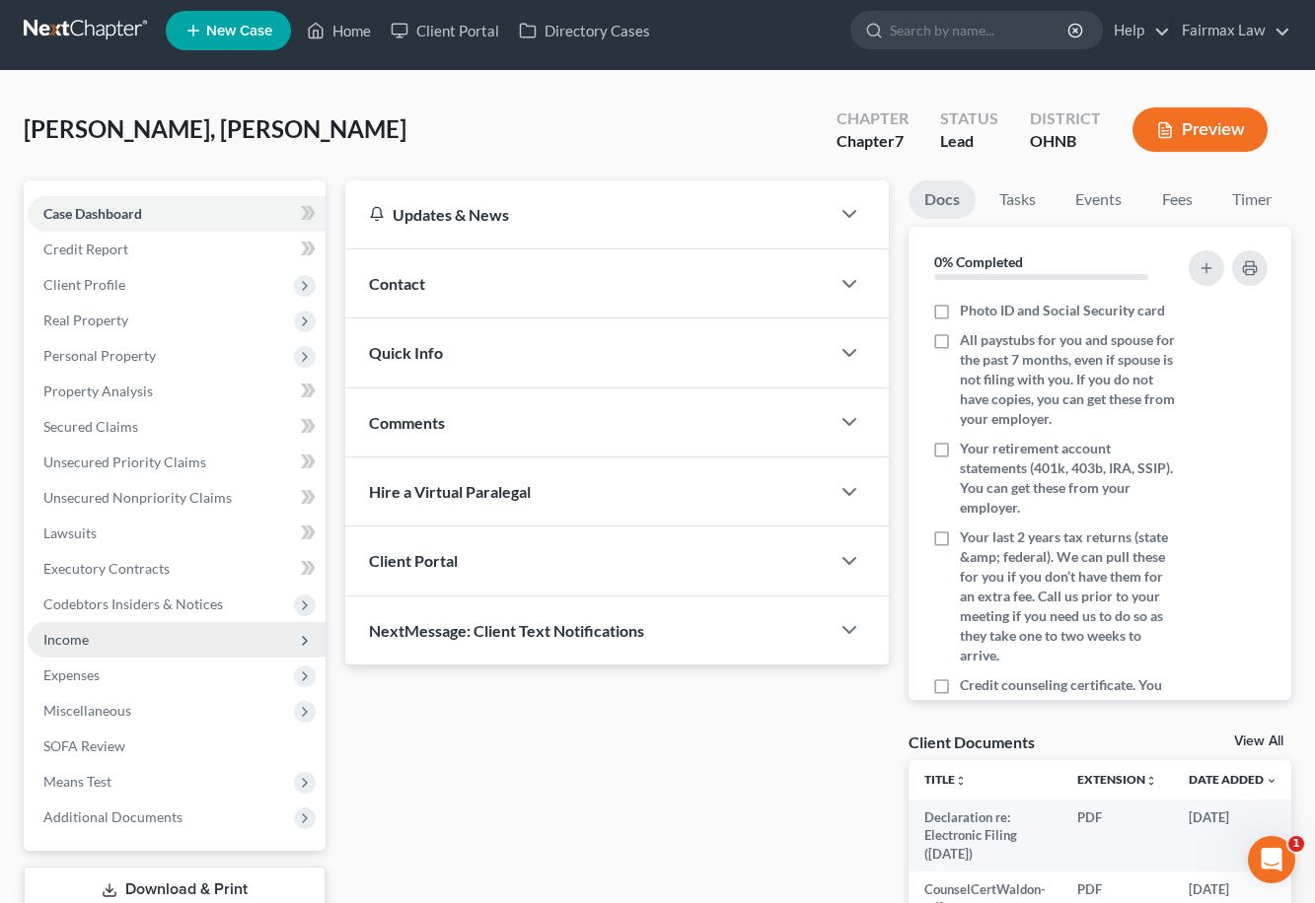
click at [120, 642] on span "Income" at bounding box center [177, 640] width 298 height 36
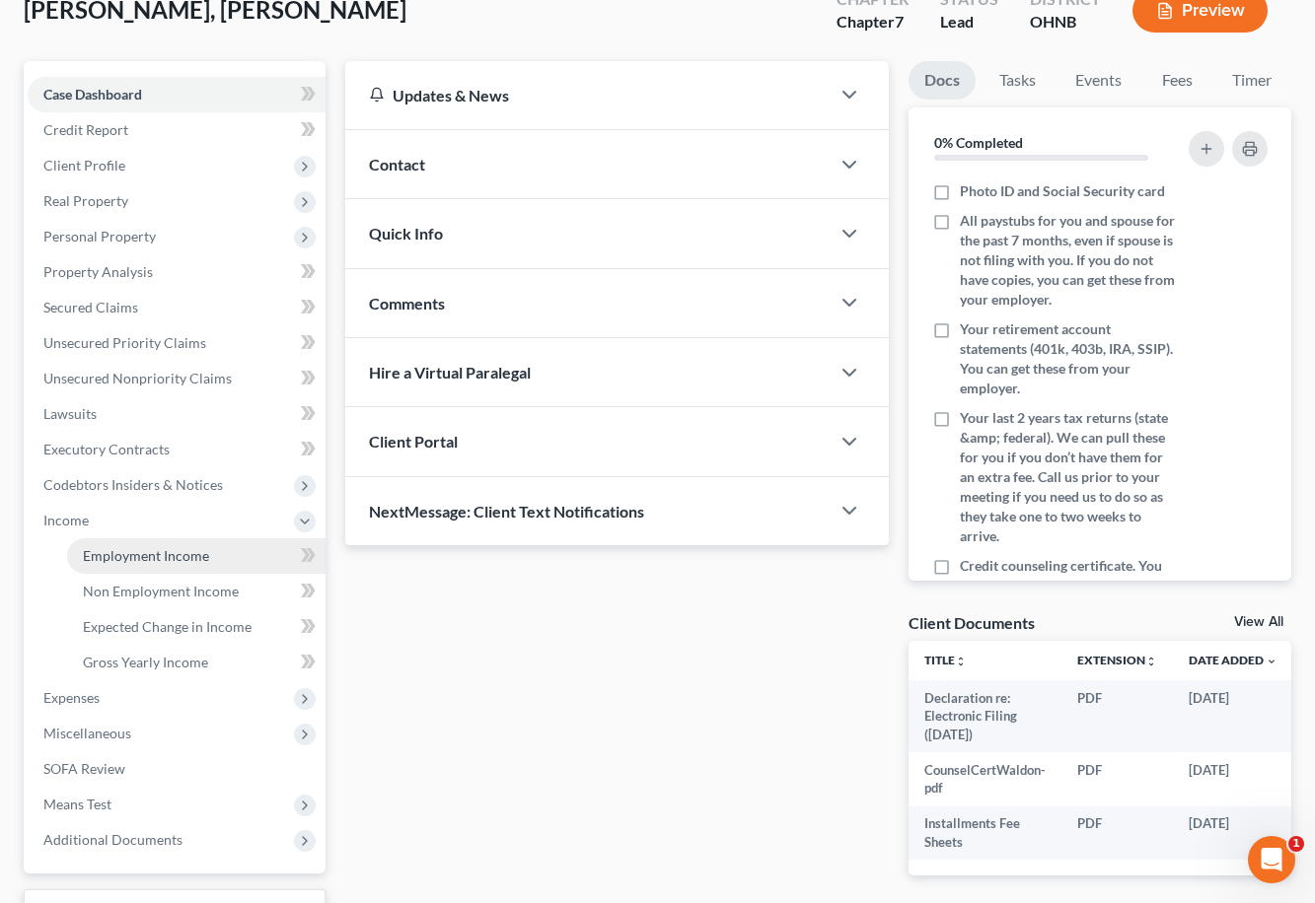
click at [142, 564] on link "Employment Income" at bounding box center [196, 556] width 258 height 36
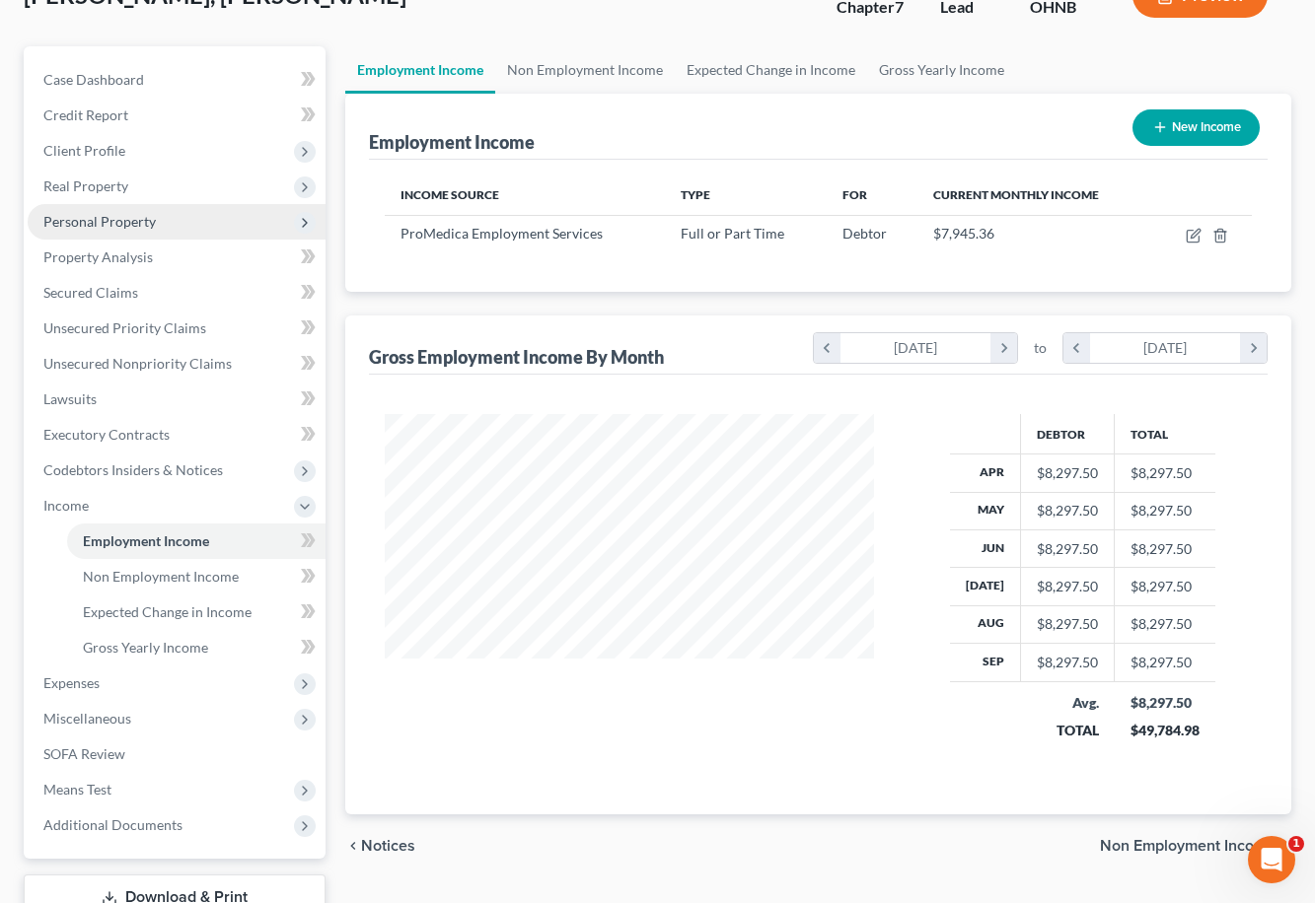
scroll to position [131, 0]
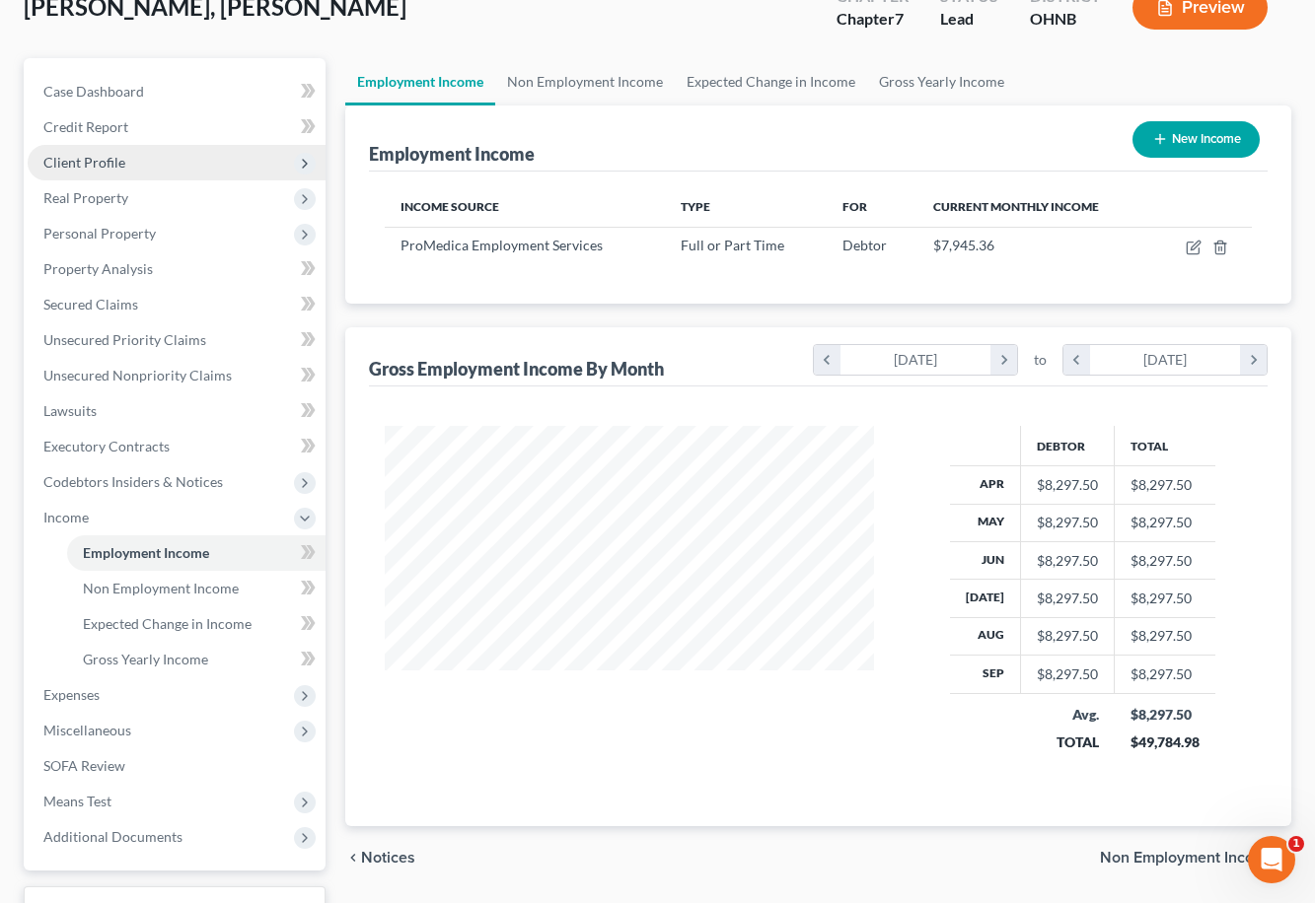
click at [256, 162] on span "Client Profile" at bounding box center [177, 163] width 298 height 36
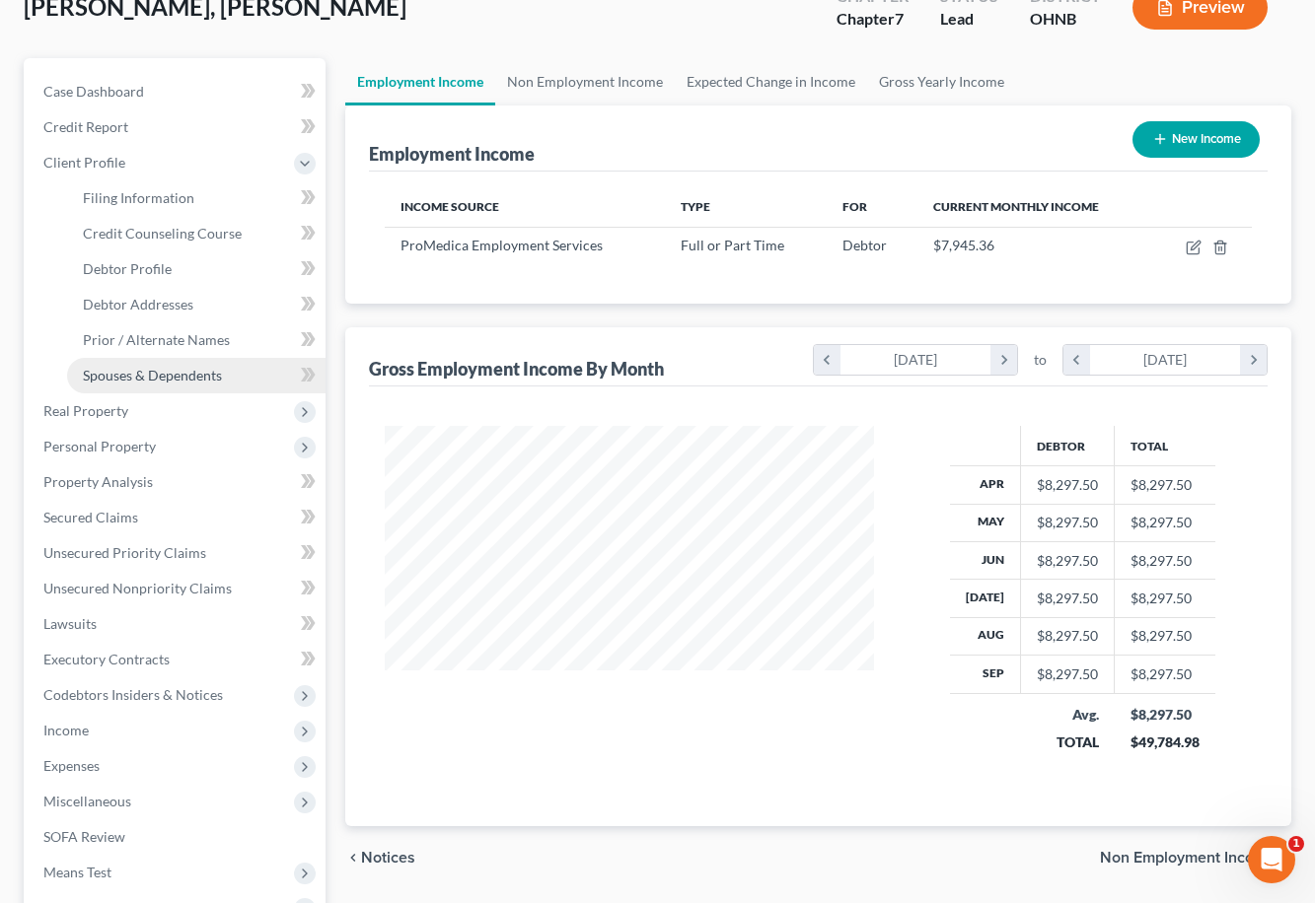
click at [208, 375] on span "Spouses & Dependents" at bounding box center [152, 375] width 139 height 17
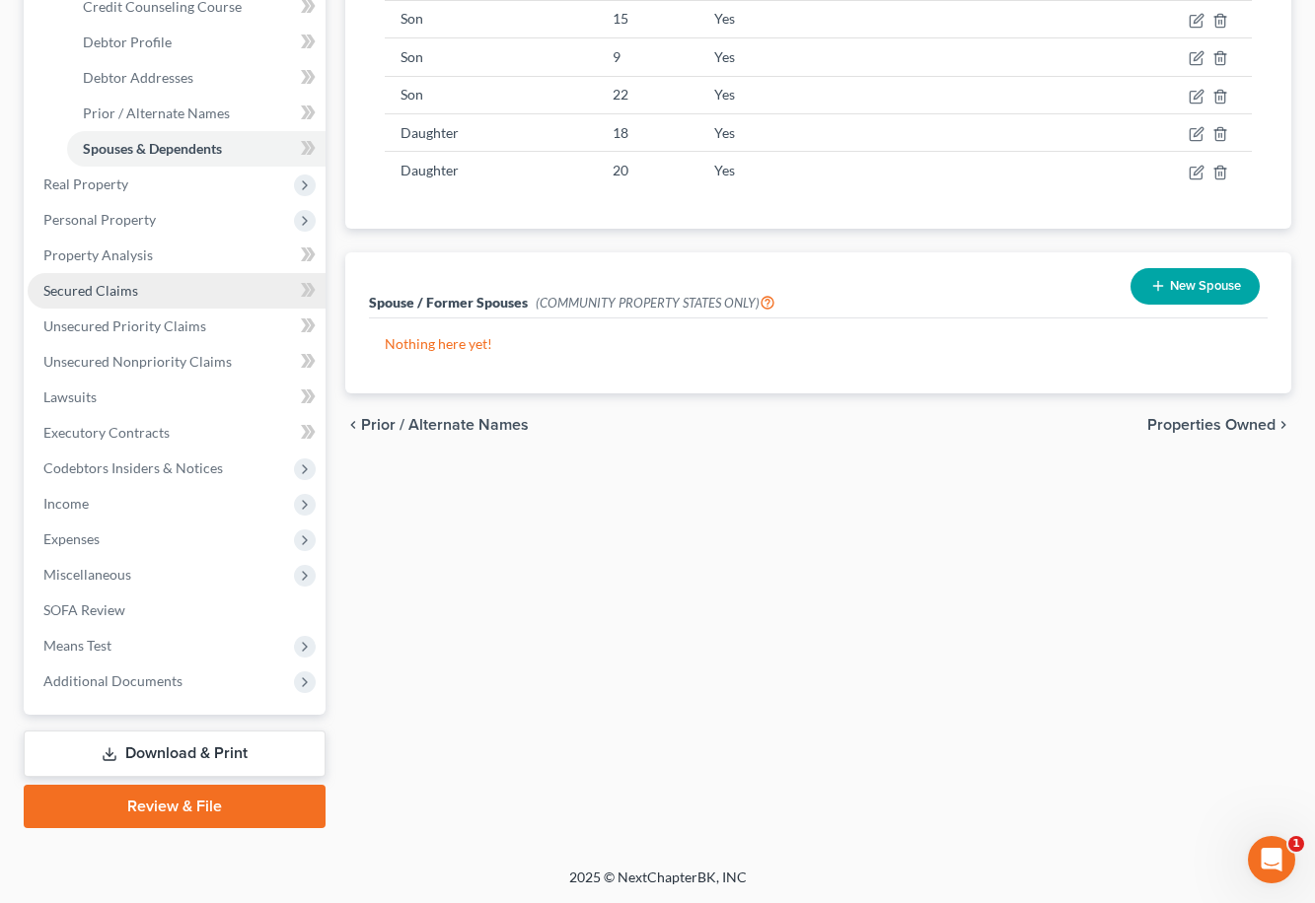
scroll to position [217, 0]
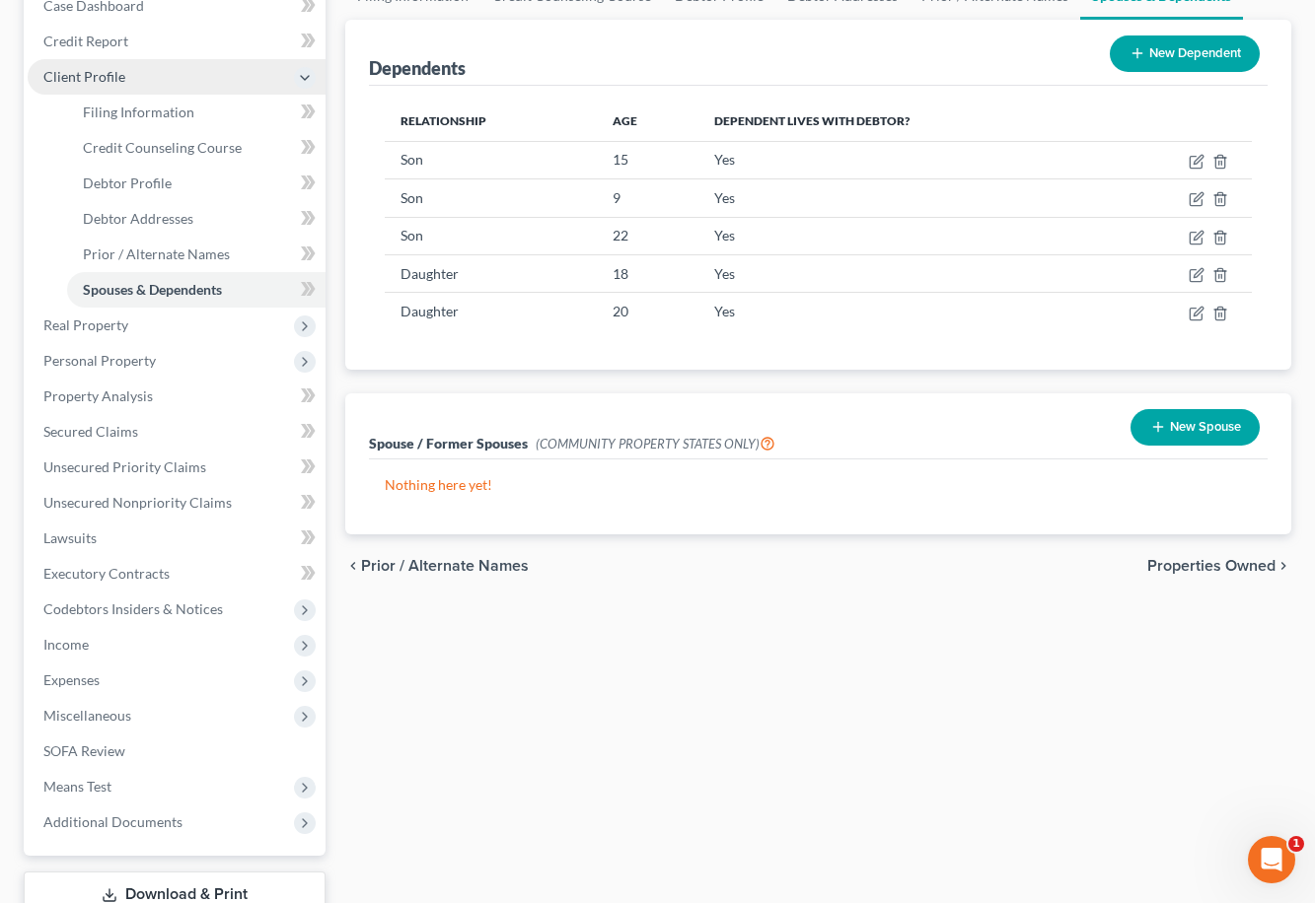
click at [298, 78] on icon at bounding box center [305, 78] width 16 height 16
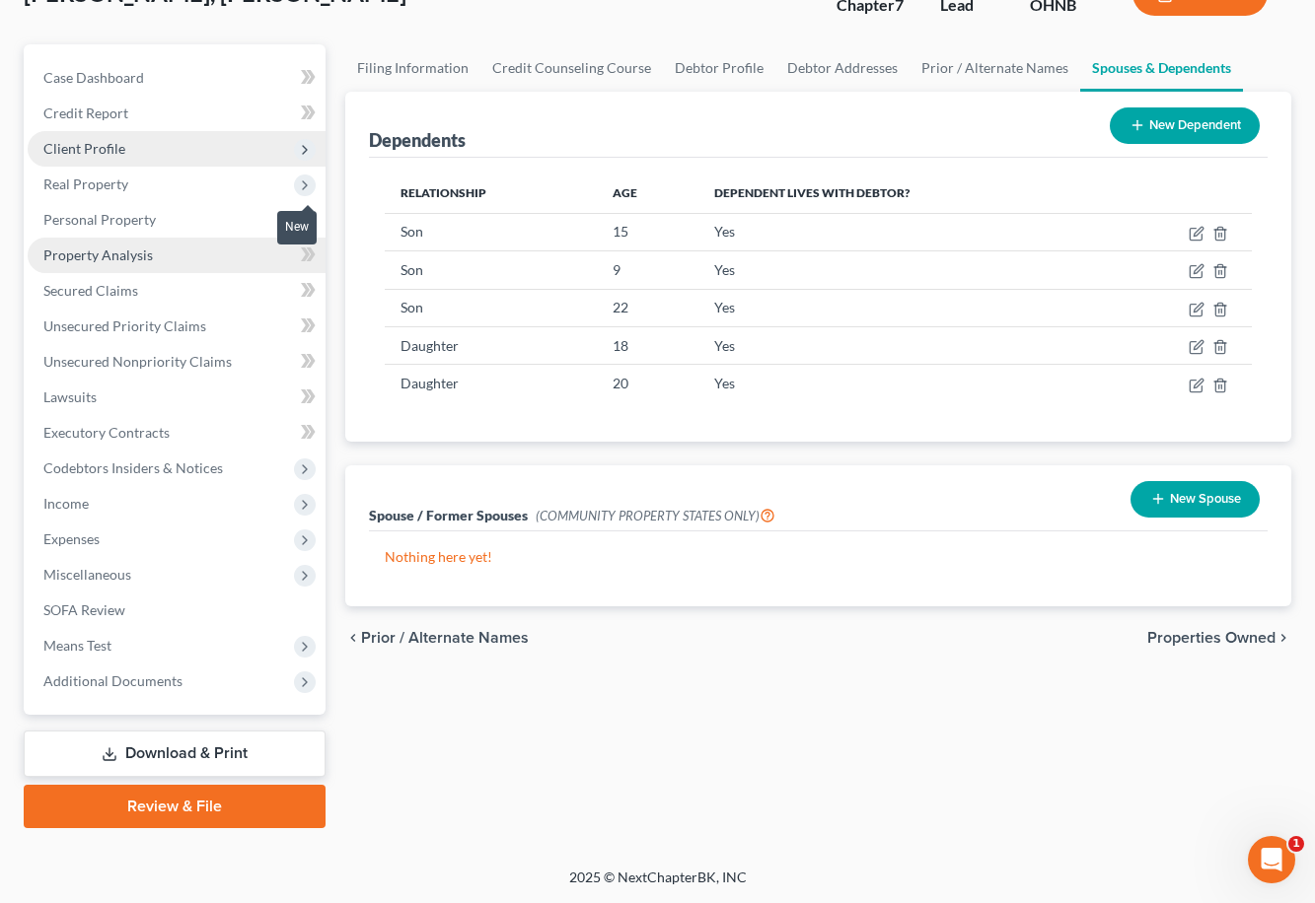
scroll to position [145, 0]
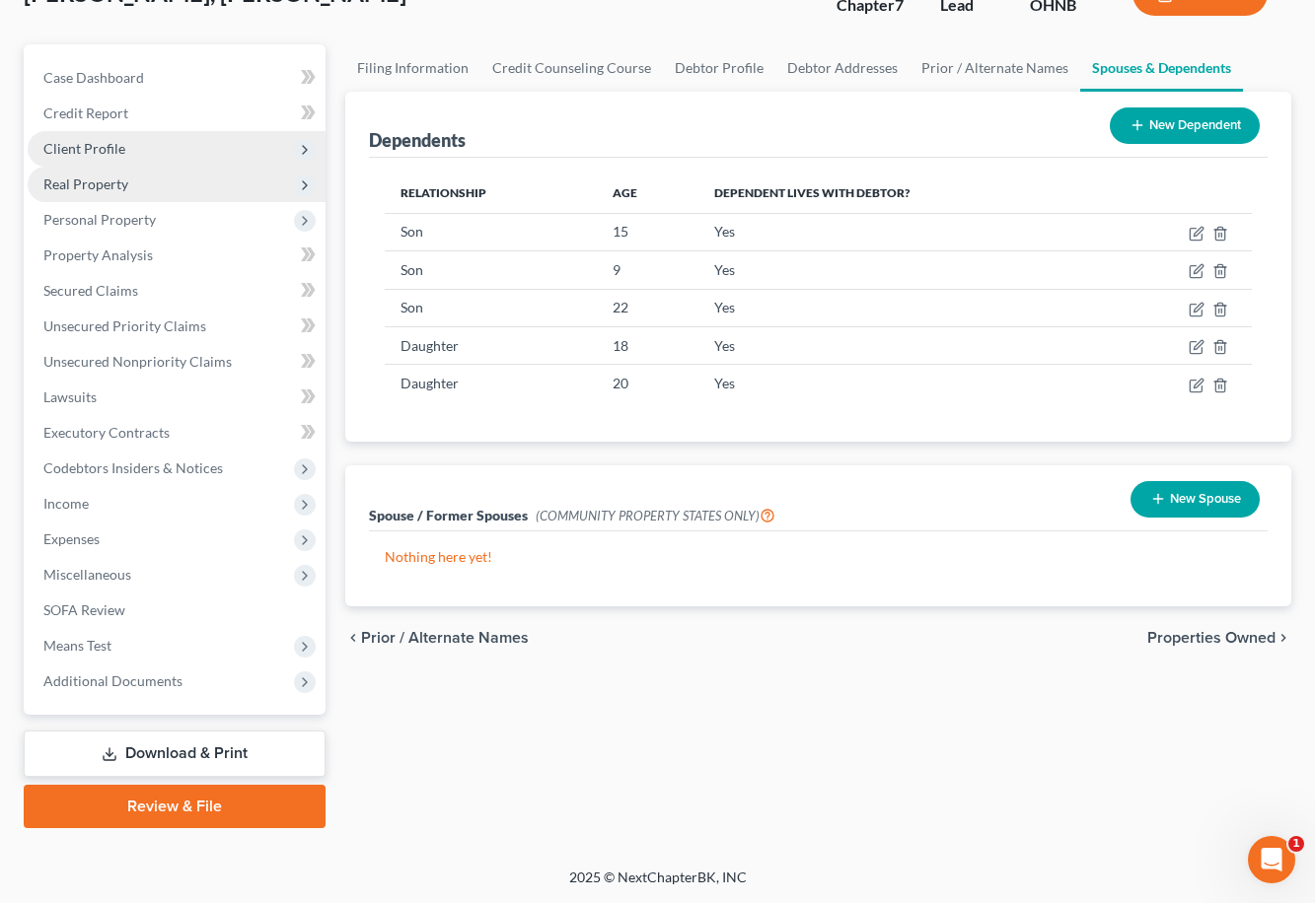
click at [196, 181] on span "Real Property" at bounding box center [177, 185] width 298 height 36
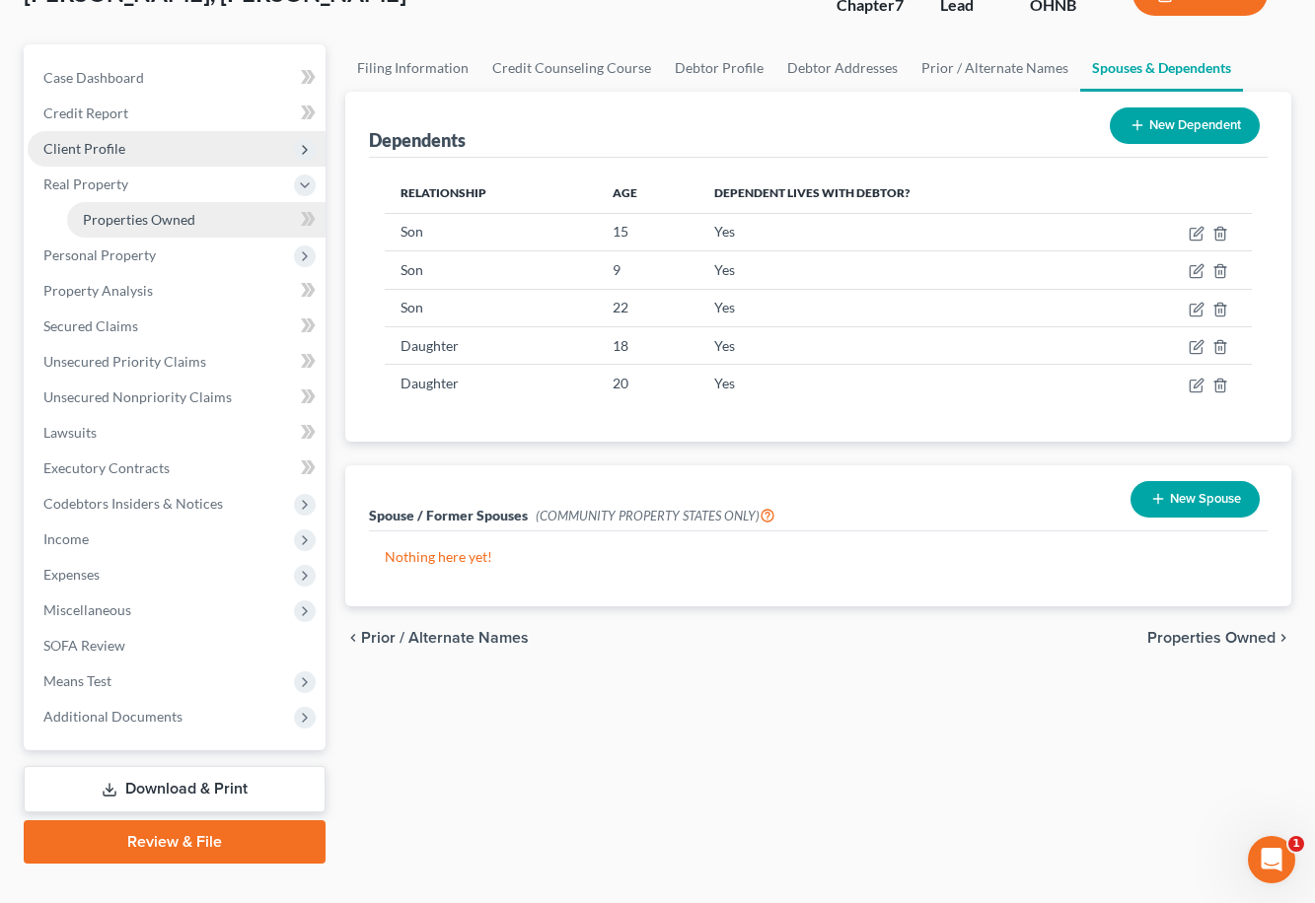
click at [190, 211] on span "Properties Owned" at bounding box center [139, 219] width 112 height 17
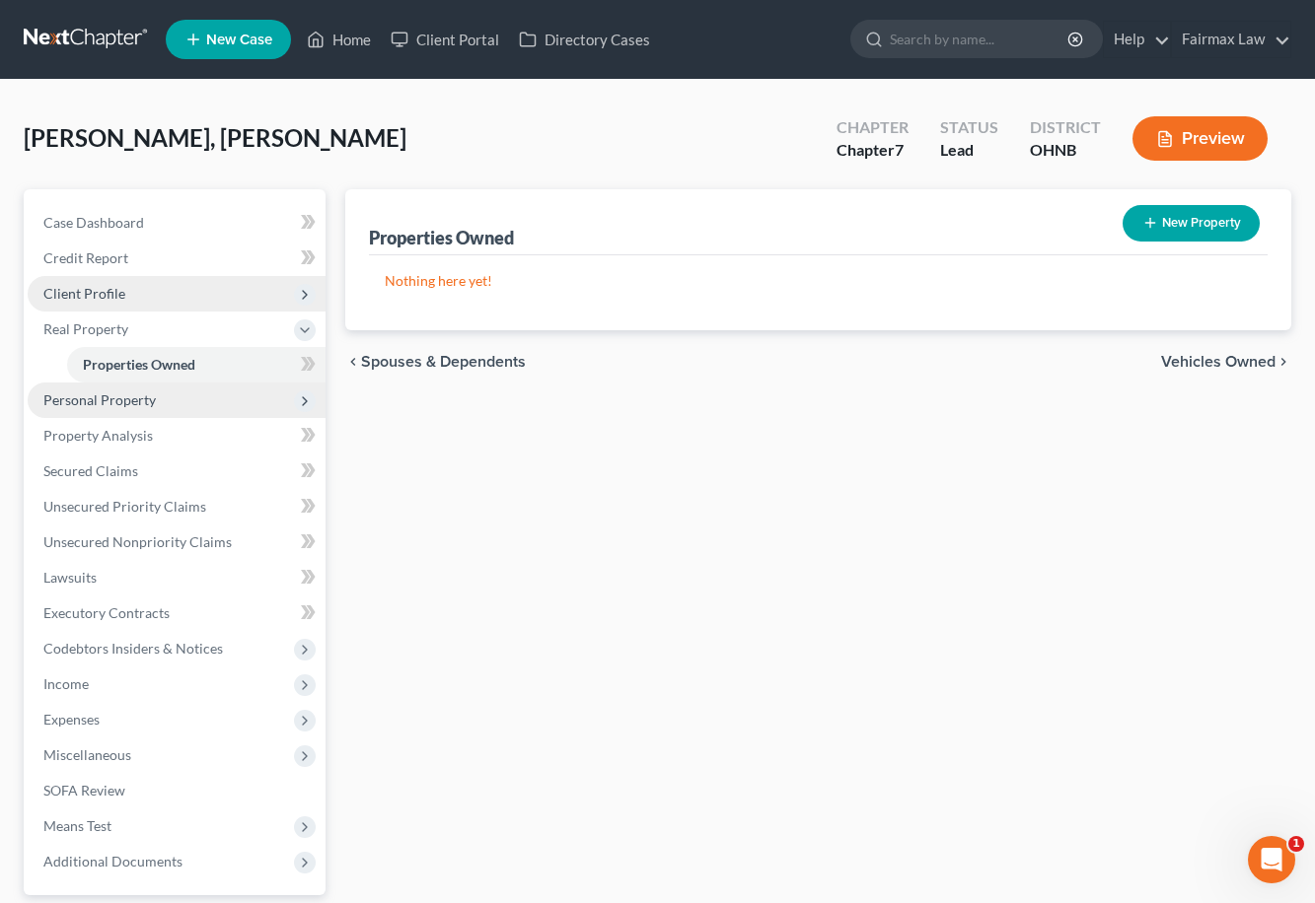
click at [167, 405] on span "Personal Property" at bounding box center [177, 401] width 298 height 36
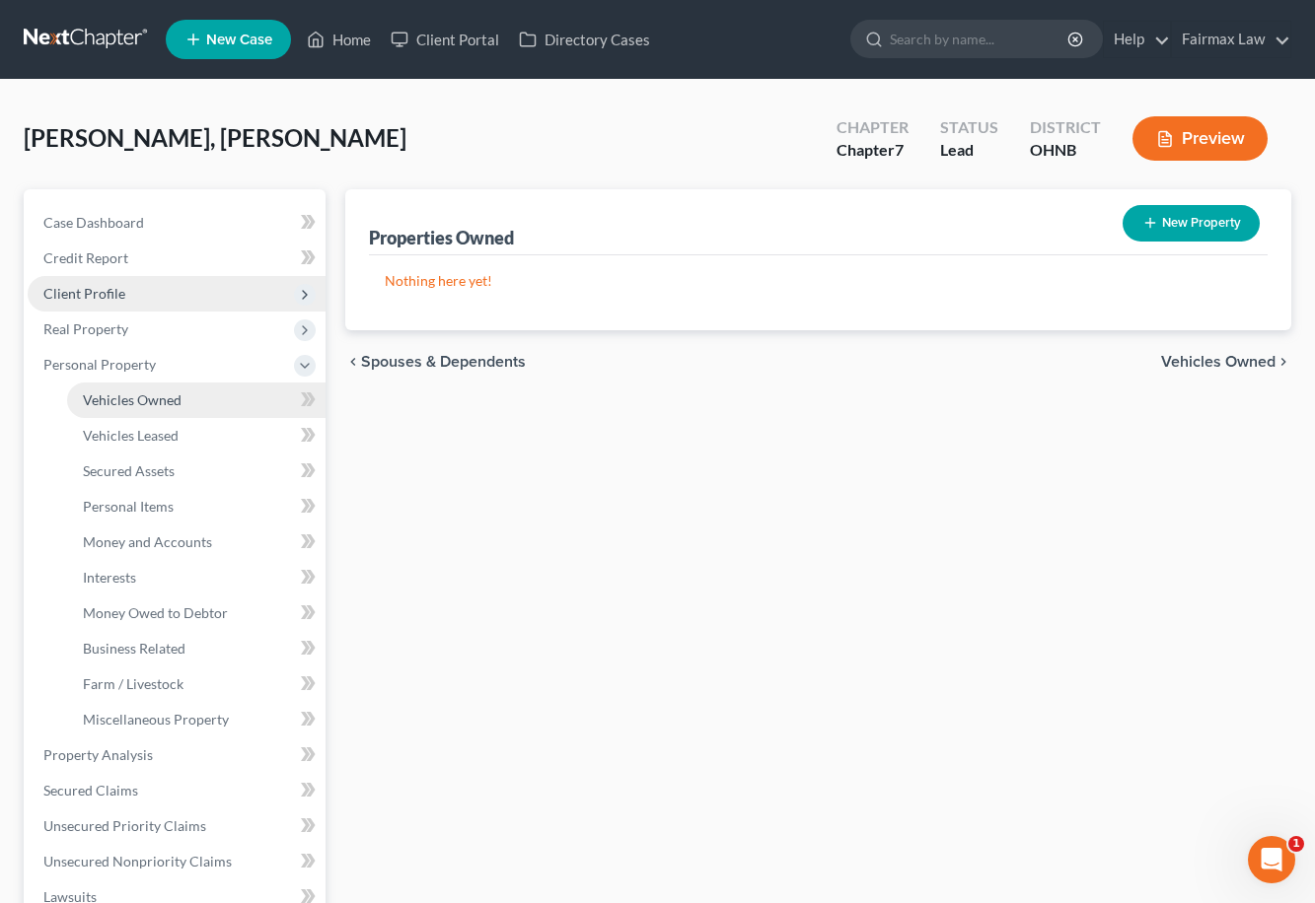
click at [162, 412] on link "Vehicles Owned" at bounding box center [196, 401] width 258 height 36
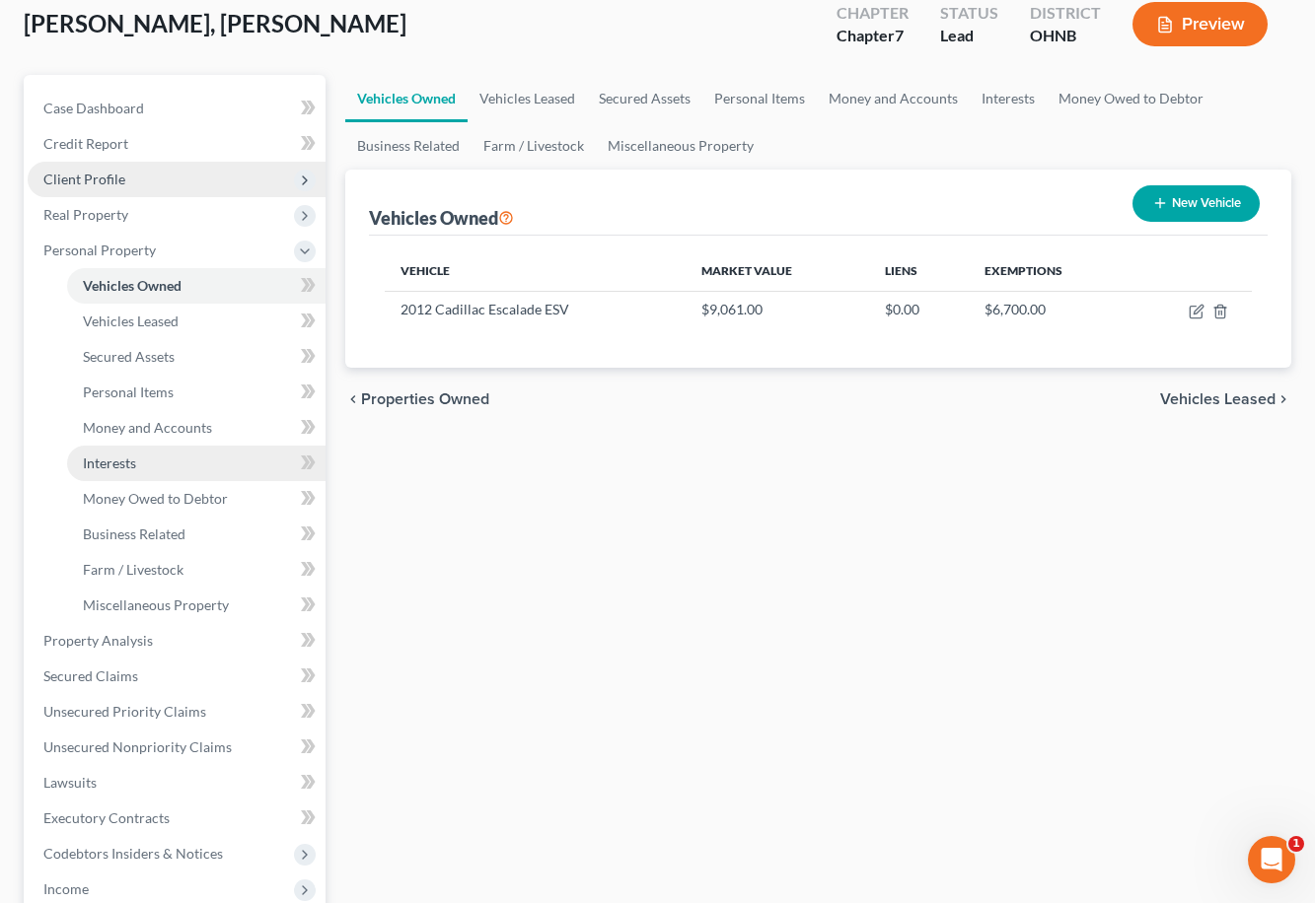
scroll to position [116, 0]
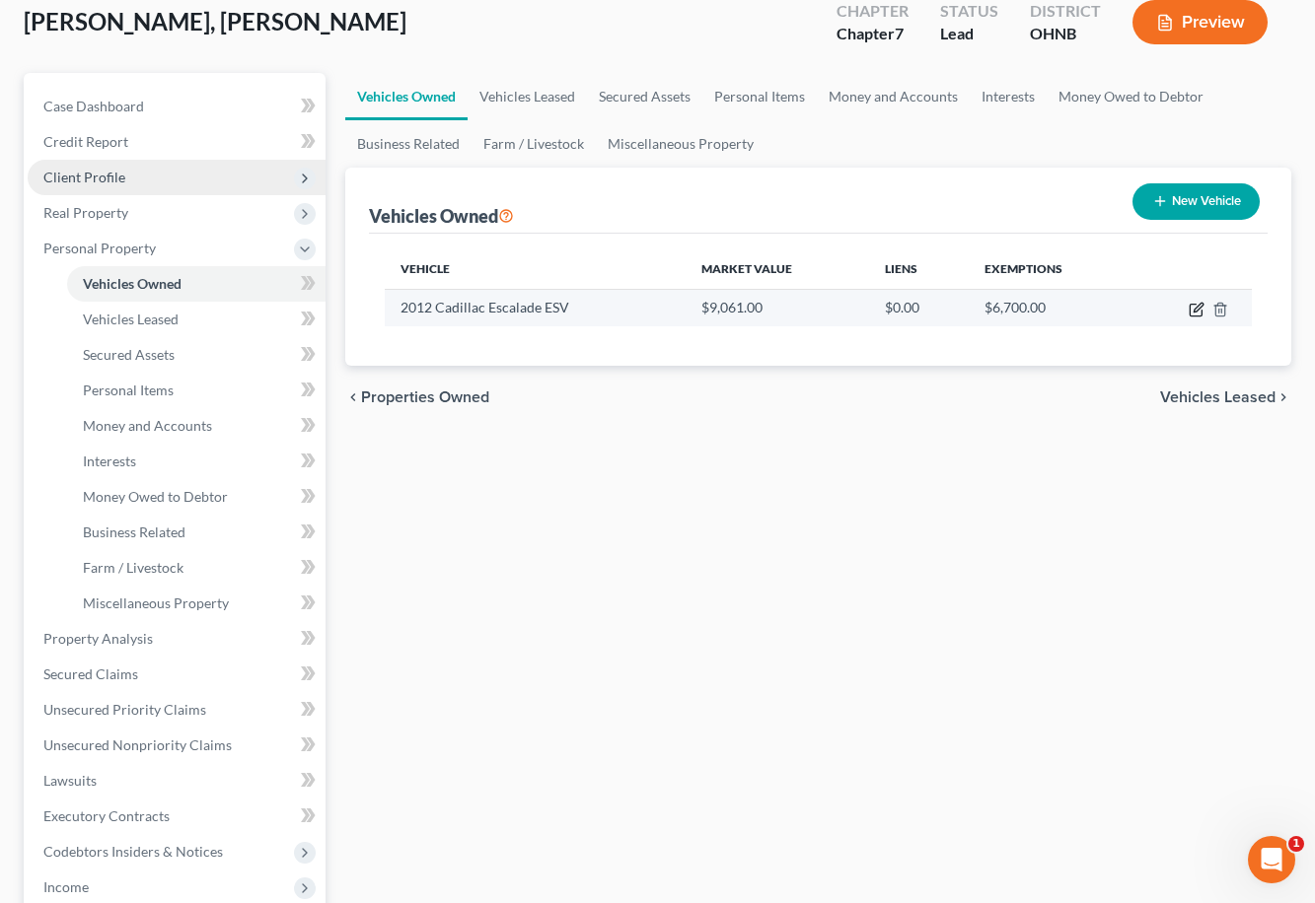
click at [1197, 310] on icon "button" at bounding box center [1197, 307] width 9 height 9
select select "0"
select select "14"
select select "3"
select select "0"
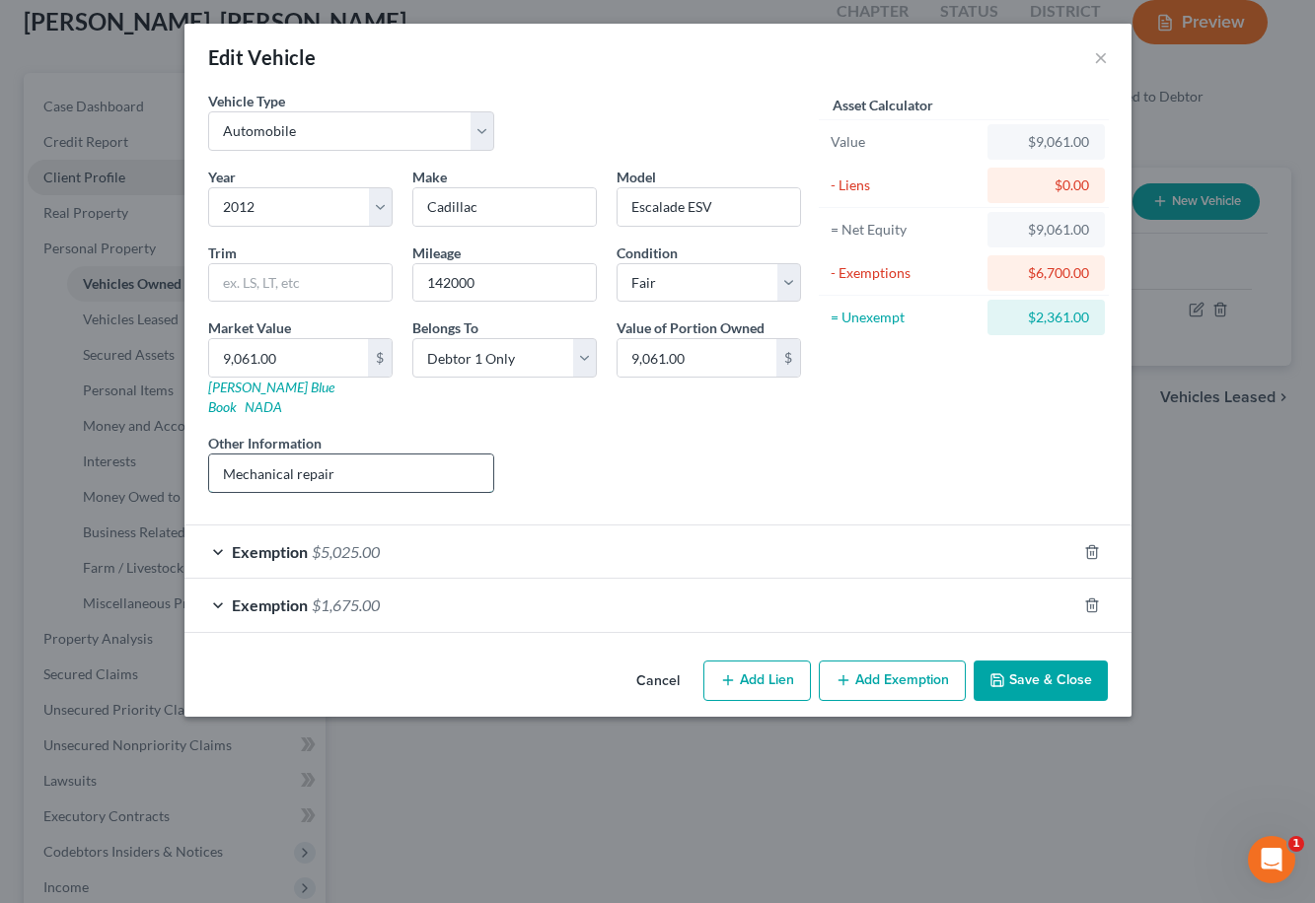
click at [466, 460] on input "Mechanical repair" at bounding box center [351, 473] width 285 height 37
click at [272, 388] on link "[PERSON_NAME] Blue Book" at bounding box center [271, 397] width 126 height 36
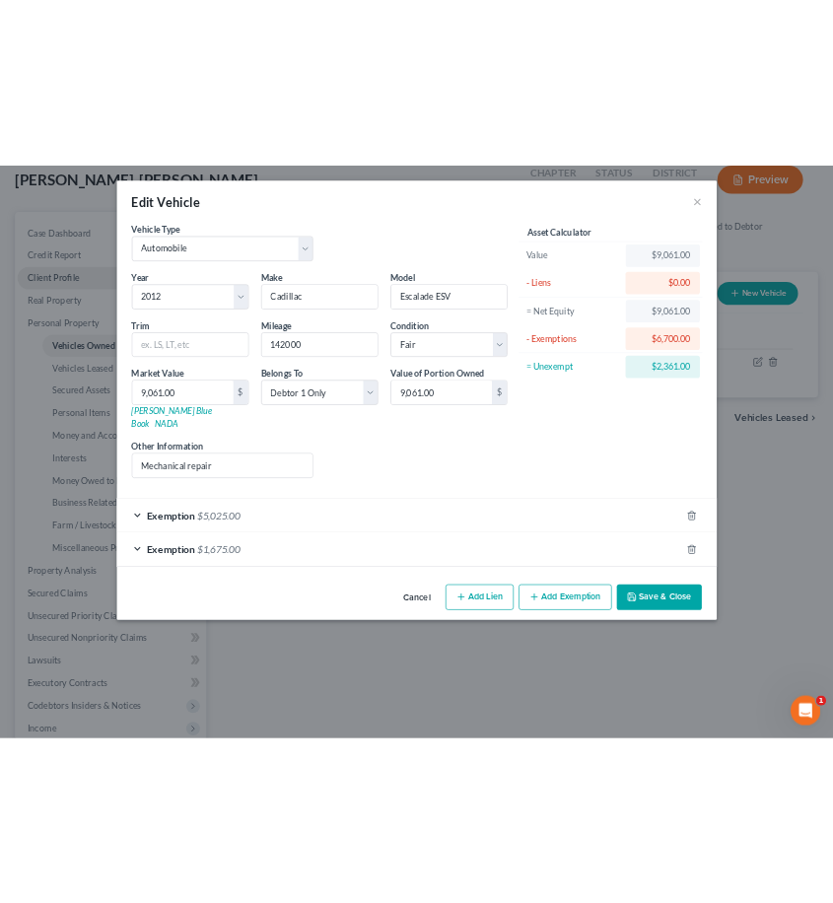
scroll to position [0, 0]
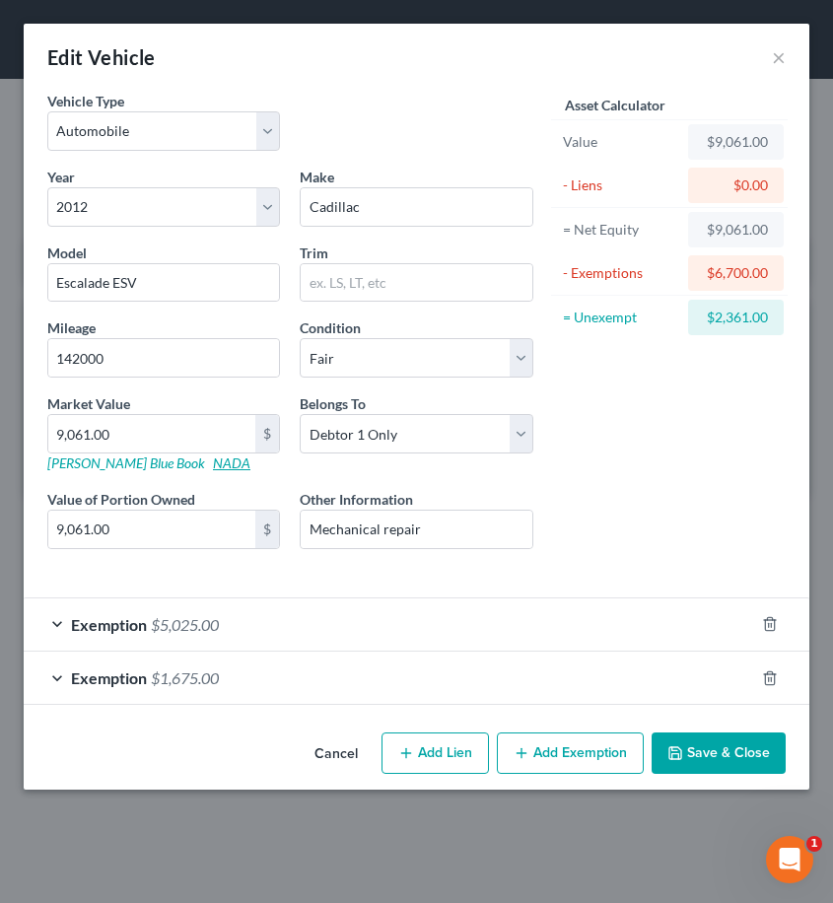
click at [213, 459] on link "NADA" at bounding box center [231, 463] width 37 height 17
drag, startPoint x: 198, startPoint y: 435, endPoint x: 57, endPoint y: 402, distance: 144.7
click at [57, 402] on div "Market Value 9,061.00 $ [PERSON_NAME] Blue Book NADA" at bounding box center [163, 434] width 252 height 80
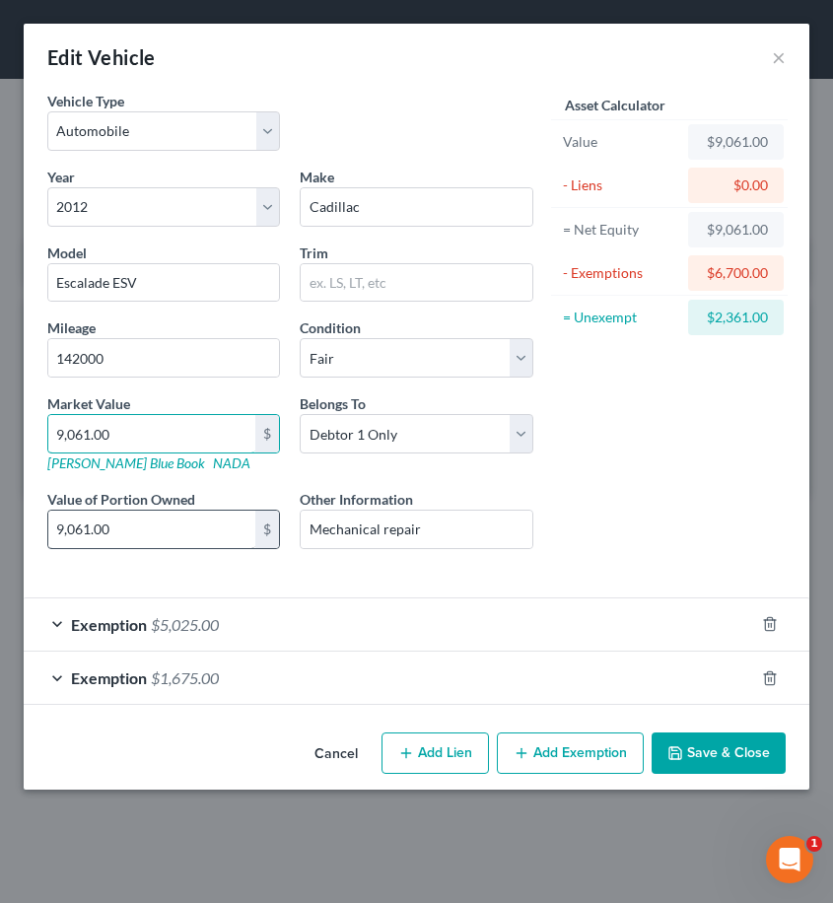
type input "5"
type input "5.00"
type input "55"
type input "55.00"
type input "550"
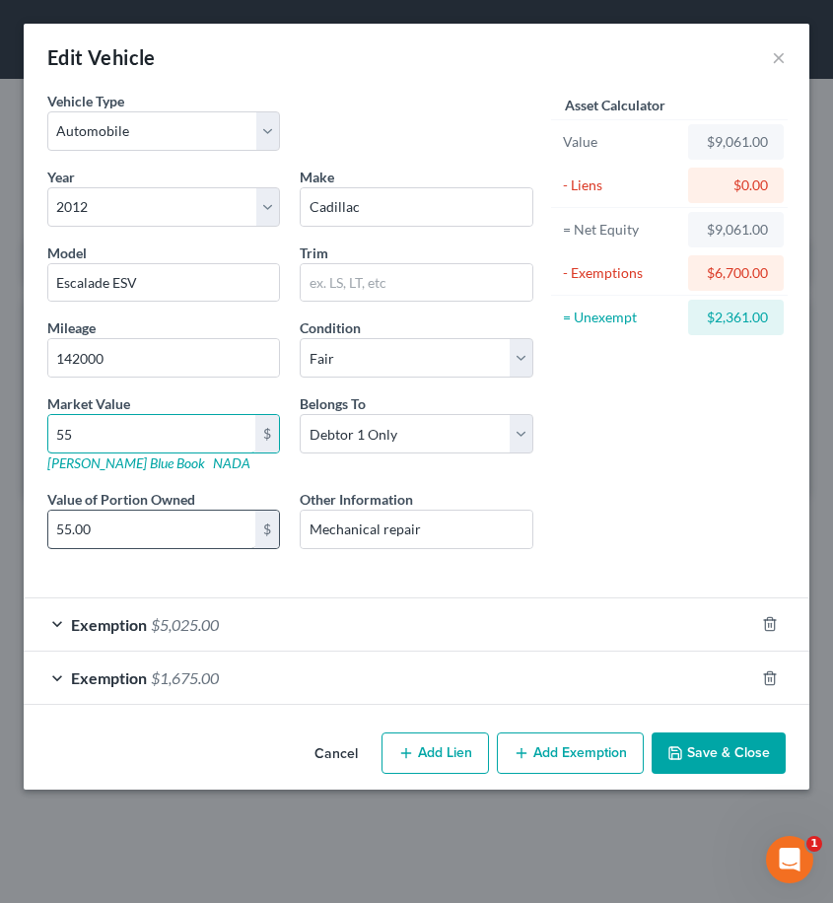
type input "550.00"
type input "5500"
type input "5,500.00"
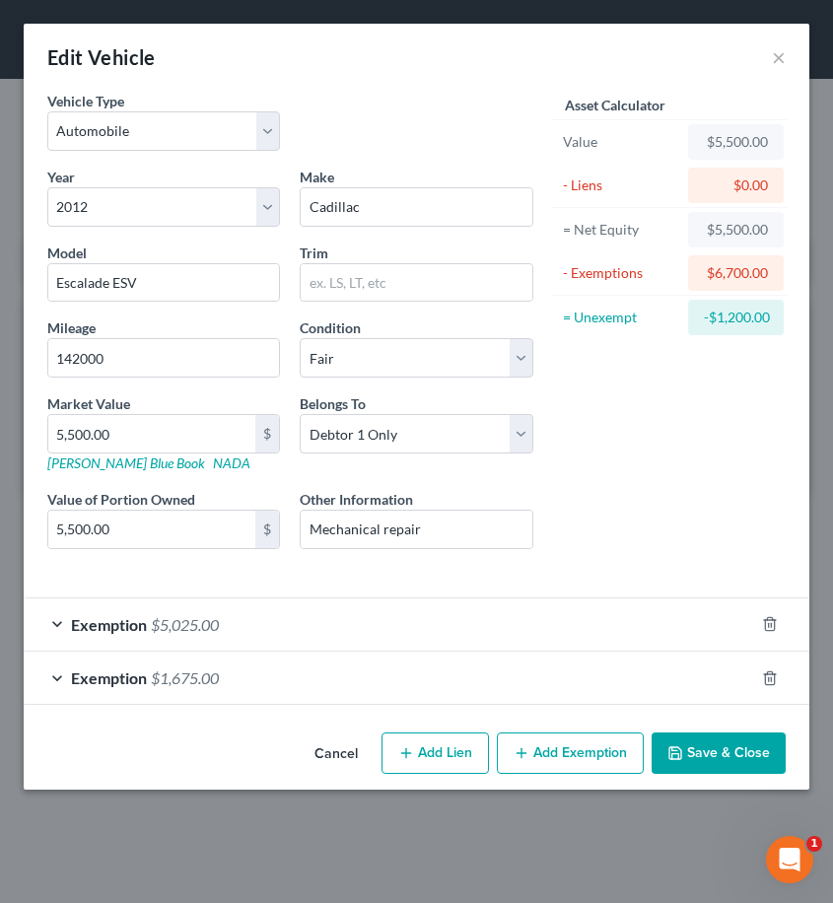
click at [234, 690] on div "Exemption $1,675.00" at bounding box center [389, 678] width 731 height 52
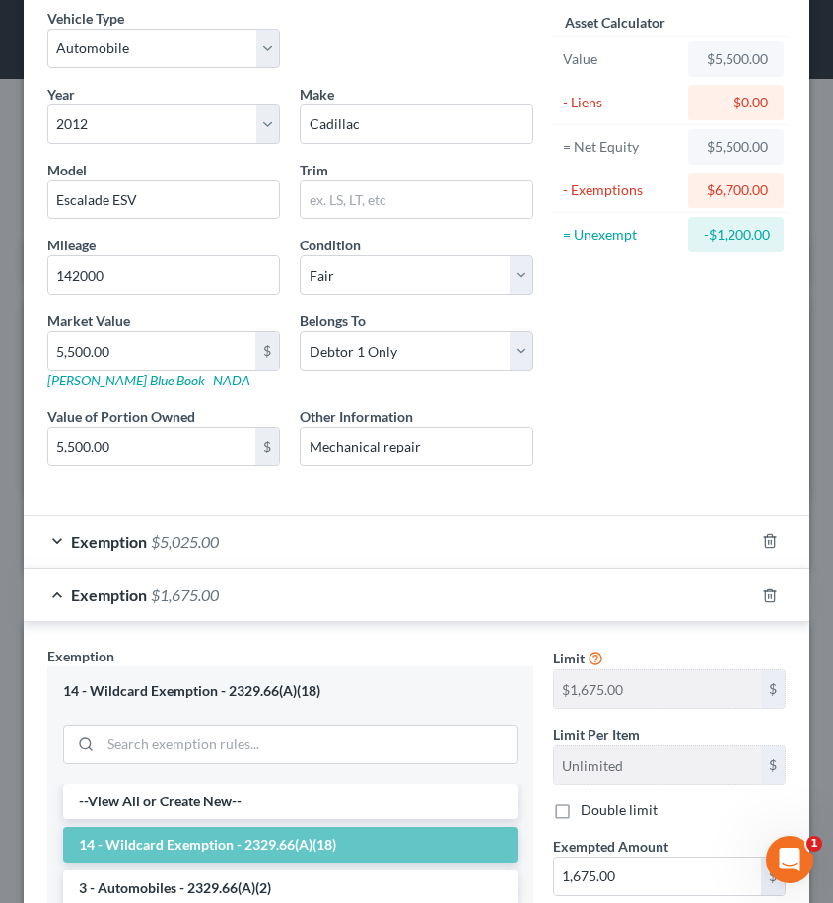
scroll to position [340, 0]
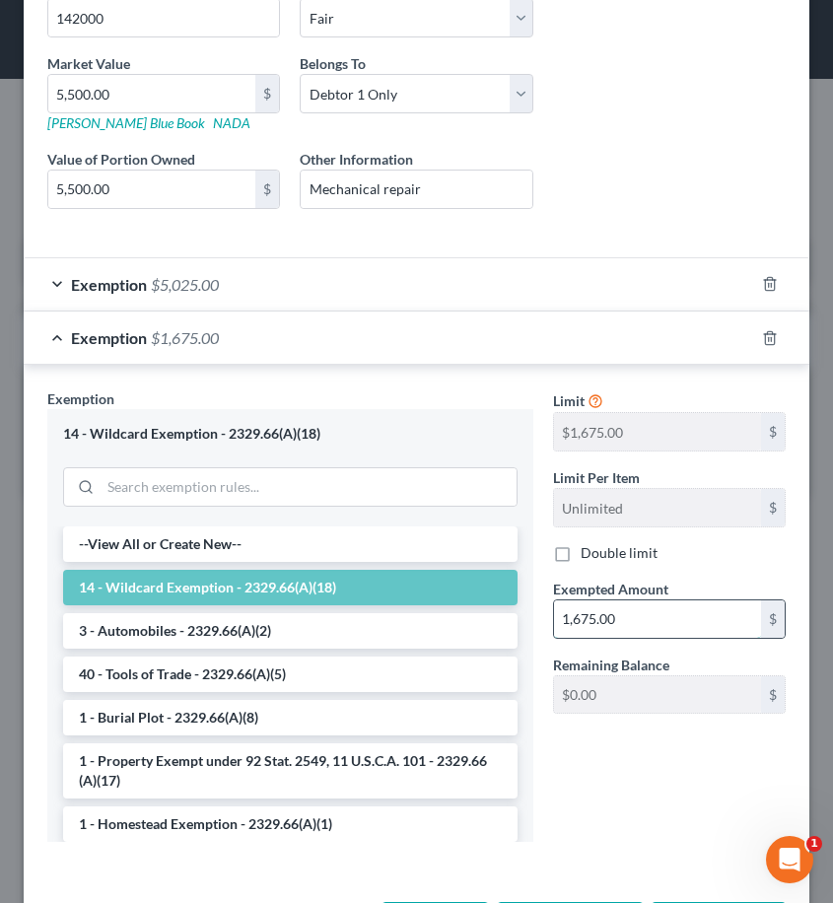
click at [652, 630] on input "1,675.00" at bounding box center [657, 619] width 207 height 37
type input "1"
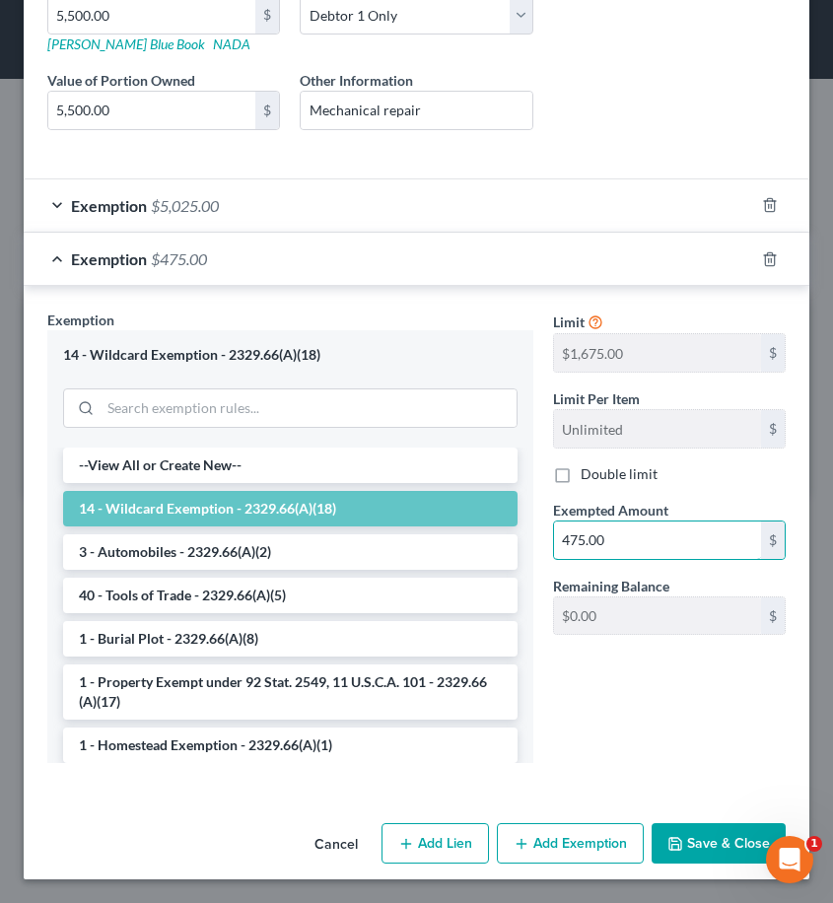
type input "475.00"
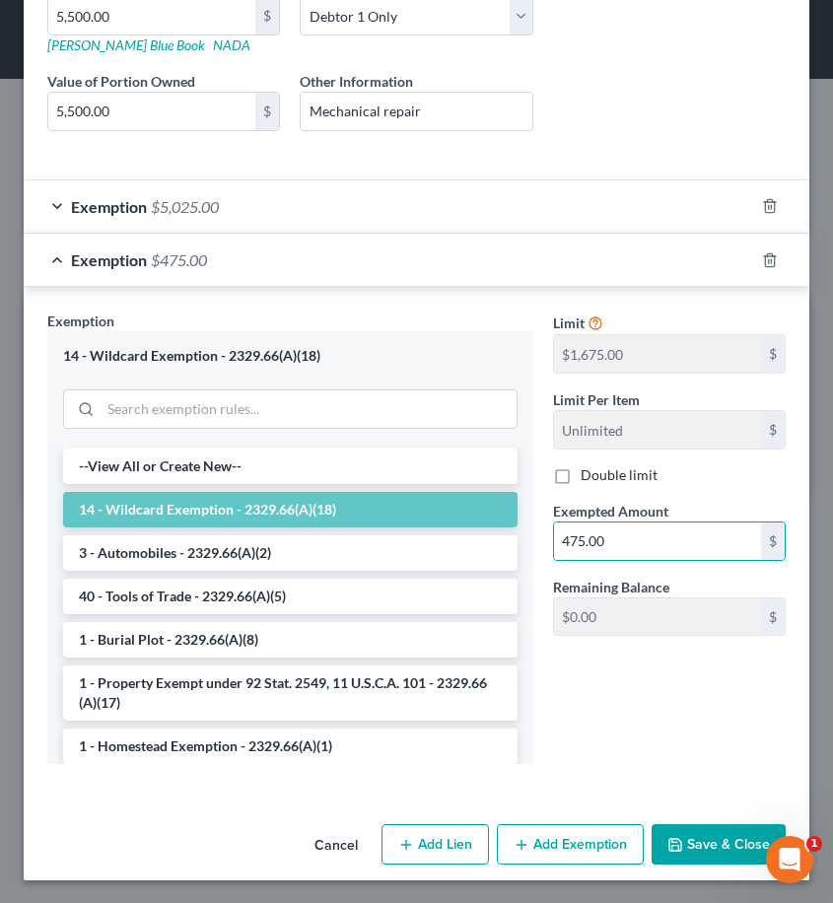
click at [707, 845] on button "Save & Close" at bounding box center [719, 844] width 134 height 41
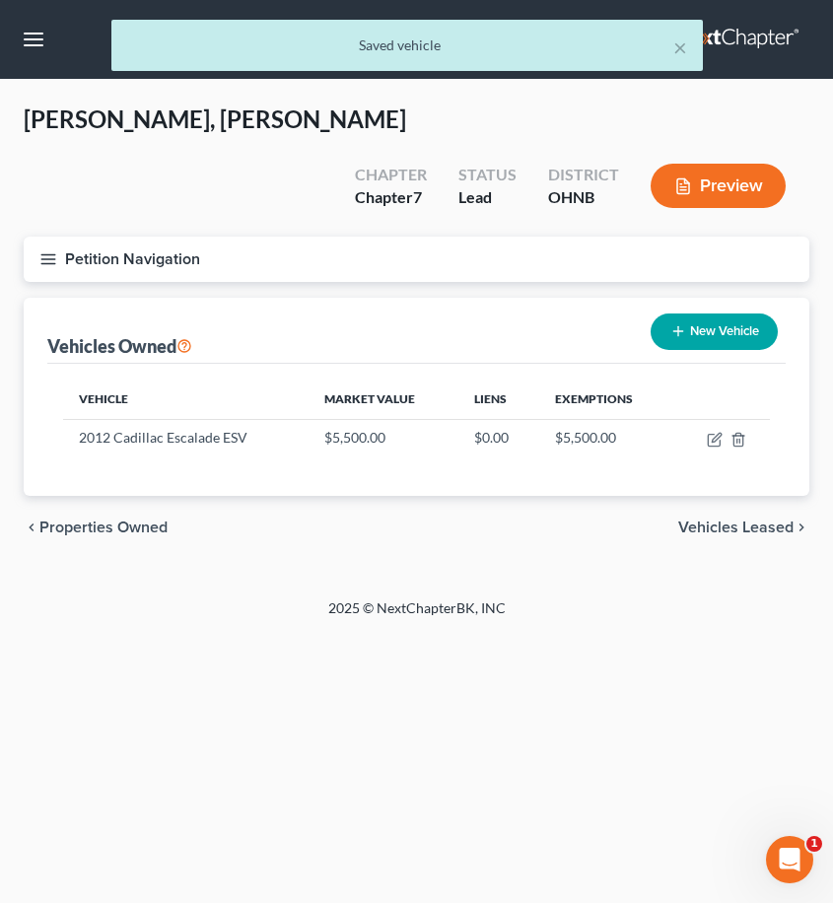
scroll to position [0, 0]
